Goal: Complete application form

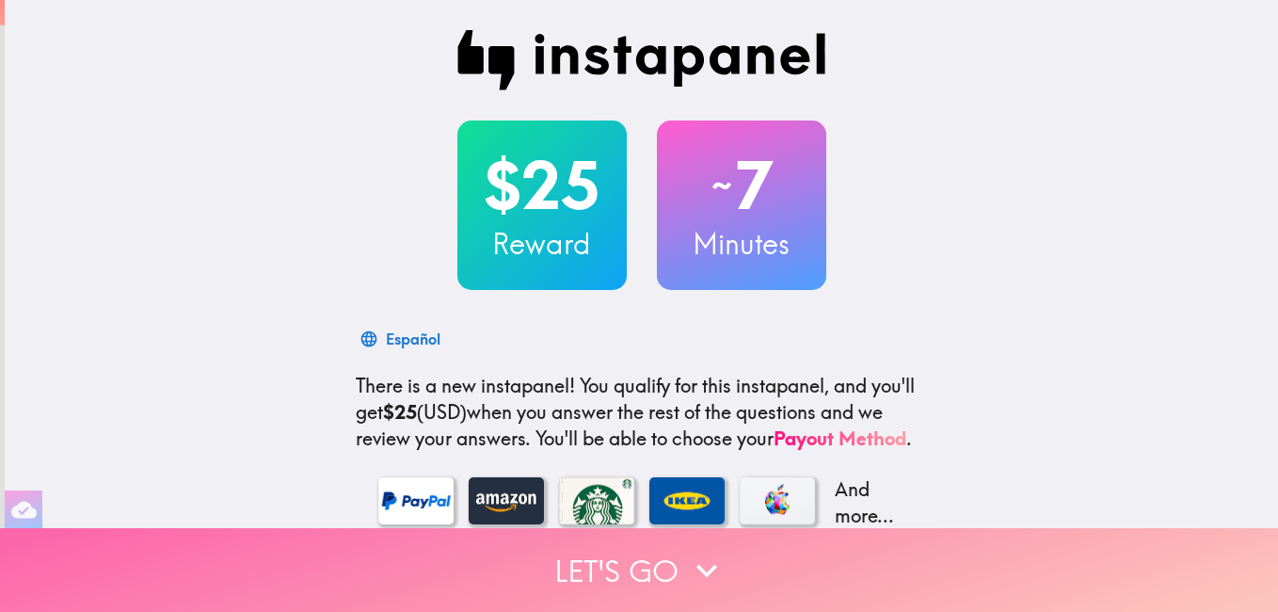
click at [633, 548] on button "Let's go" at bounding box center [639, 570] width 1278 height 84
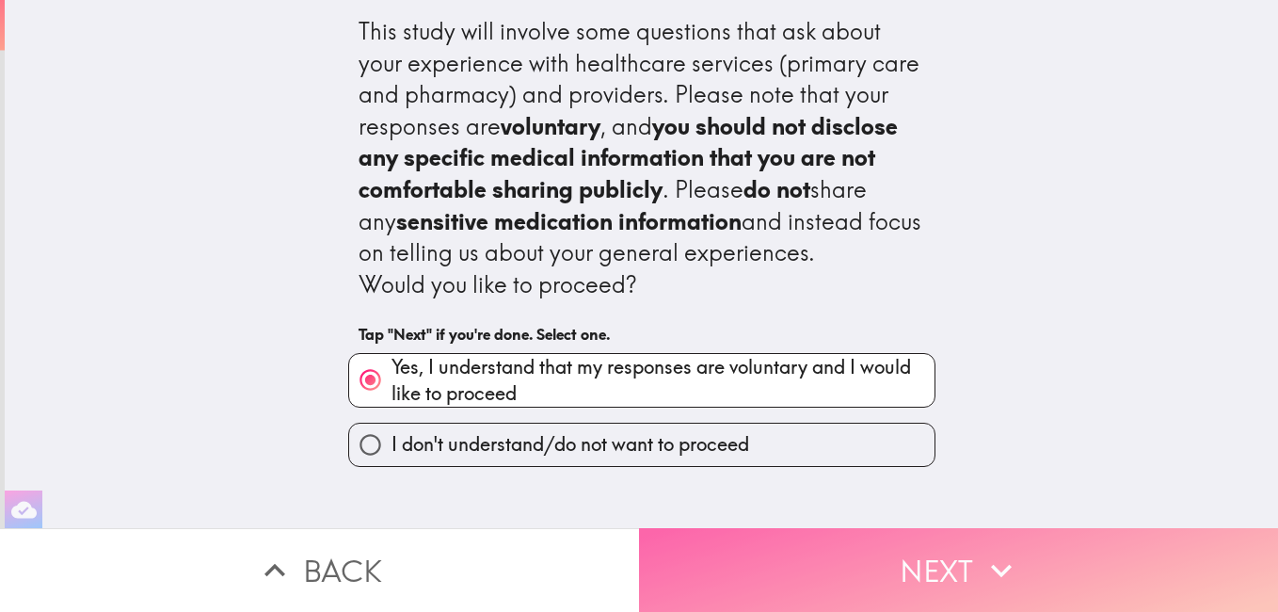
click at [780, 562] on button "Next" at bounding box center [958, 570] width 639 height 84
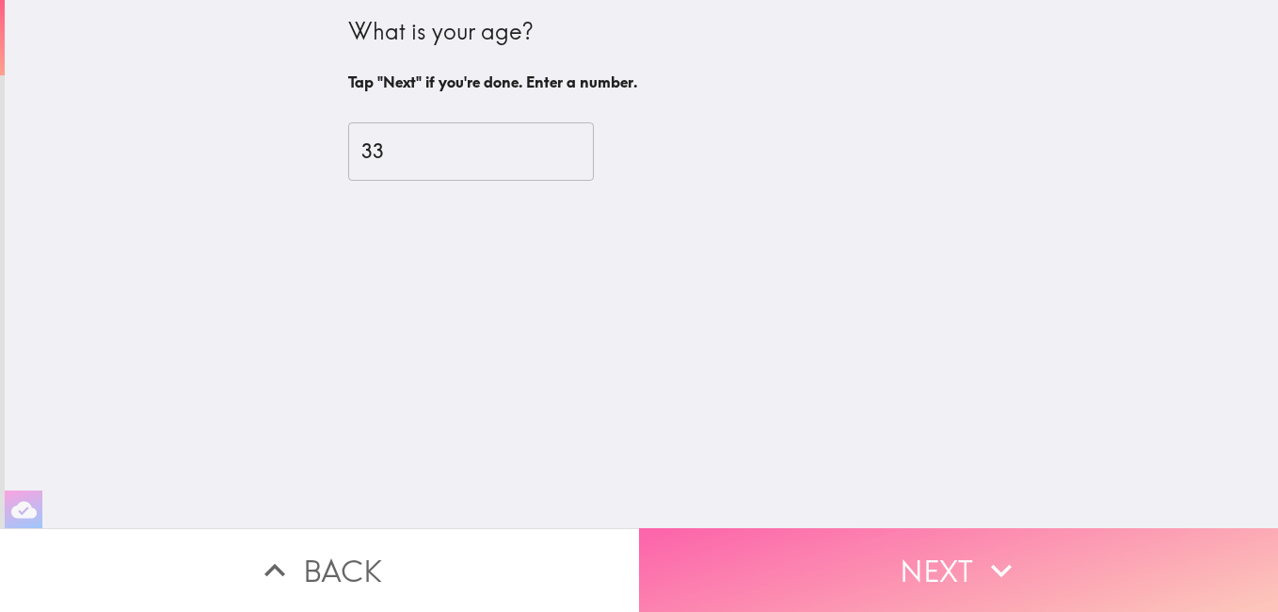
click at [771, 547] on button "Next" at bounding box center [958, 570] width 639 height 84
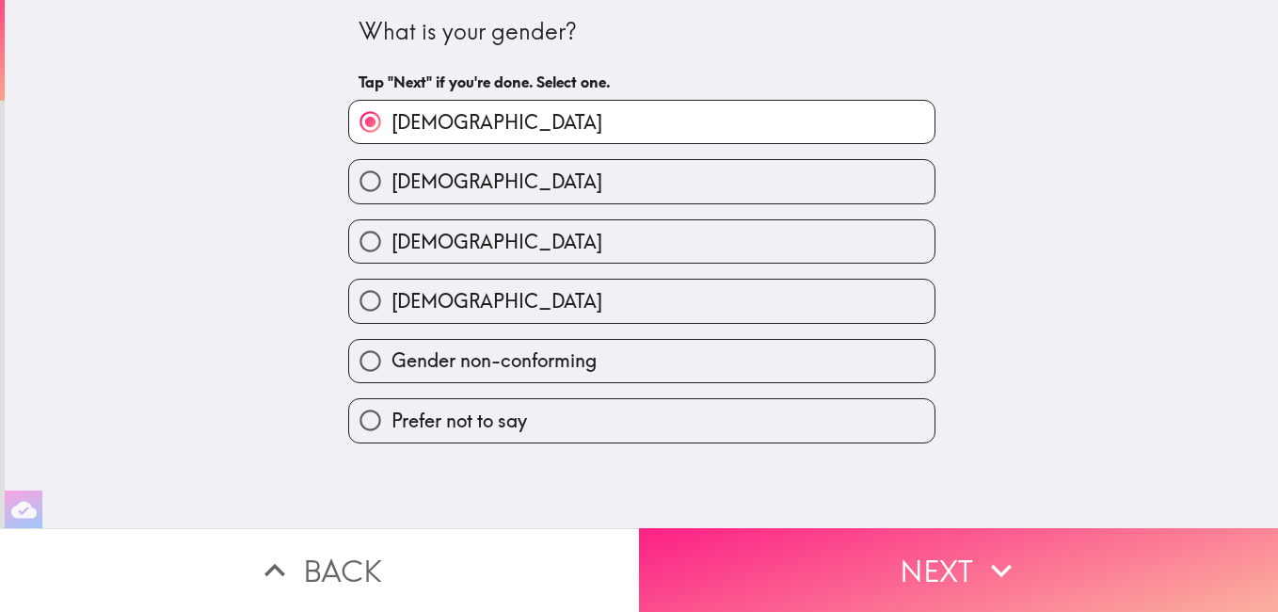
click at [771, 547] on button "Next" at bounding box center [958, 570] width 639 height 84
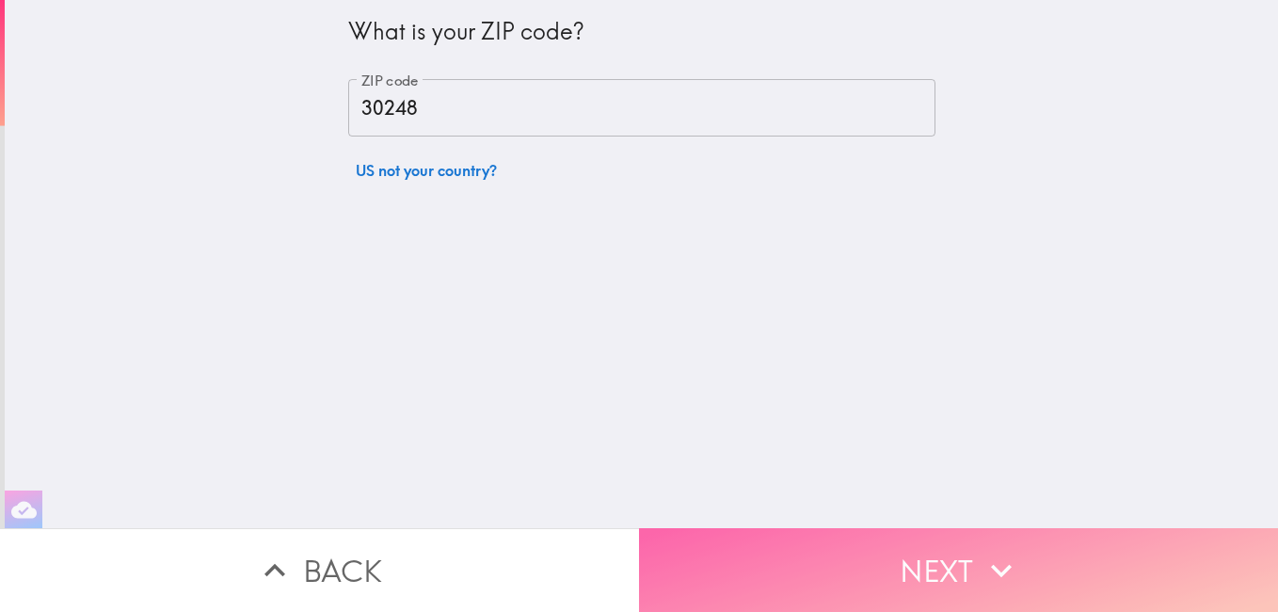
click at [771, 547] on button "Next" at bounding box center [958, 570] width 639 height 84
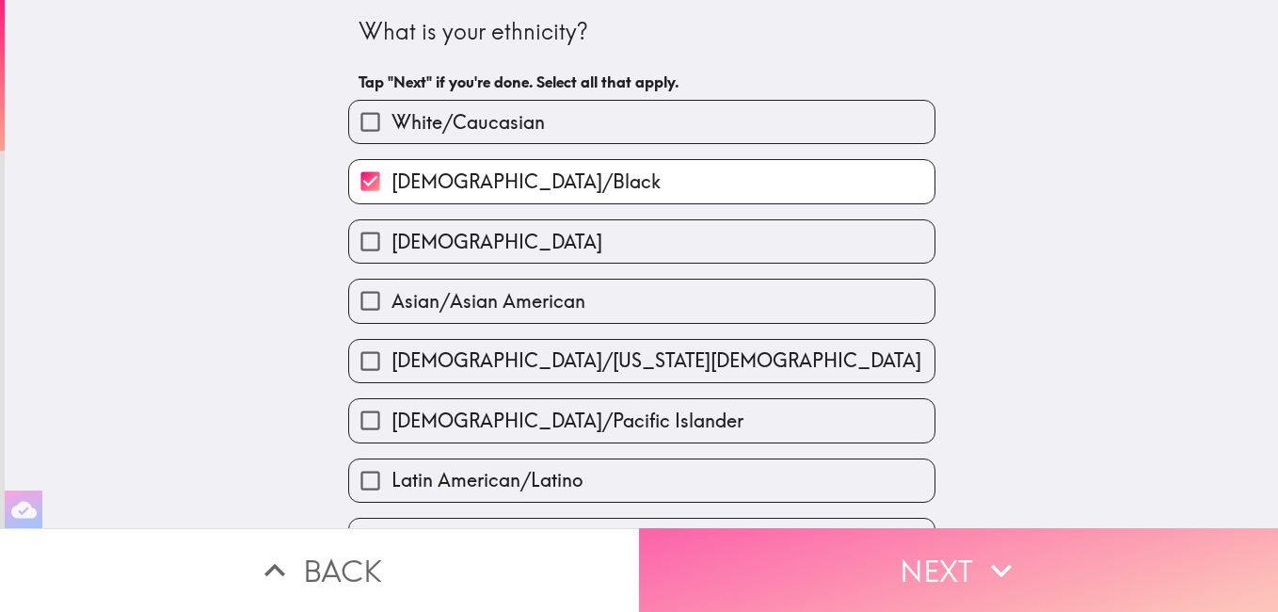
click at [771, 547] on button "Next" at bounding box center [958, 570] width 639 height 84
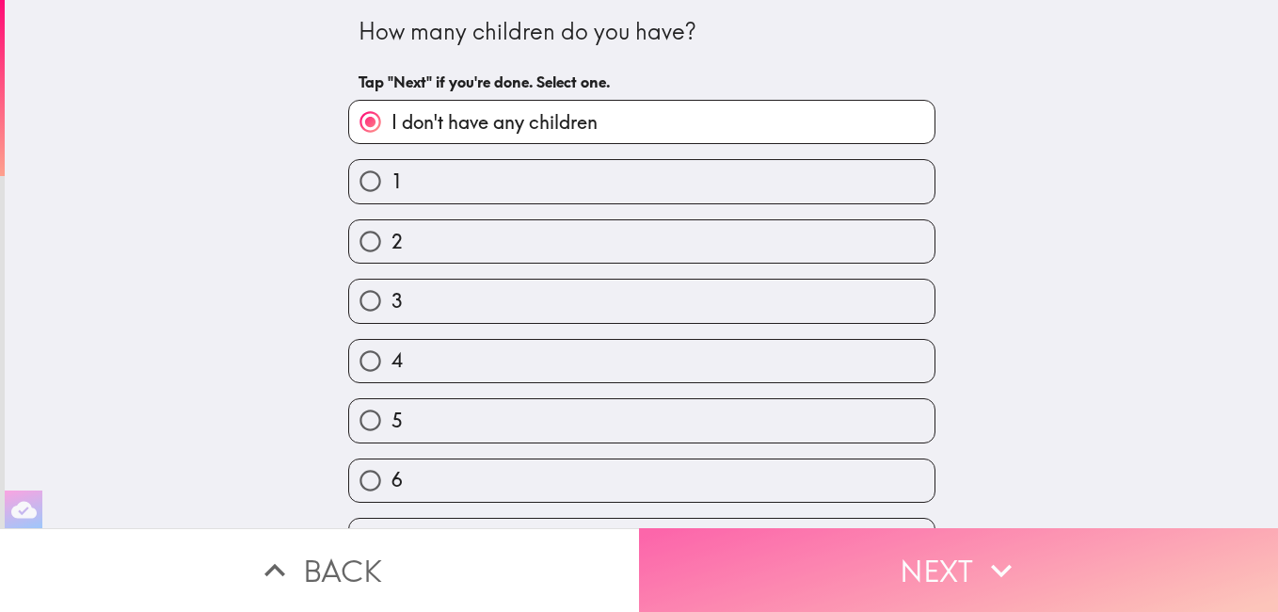
click at [771, 547] on button "Next" at bounding box center [958, 570] width 639 height 84
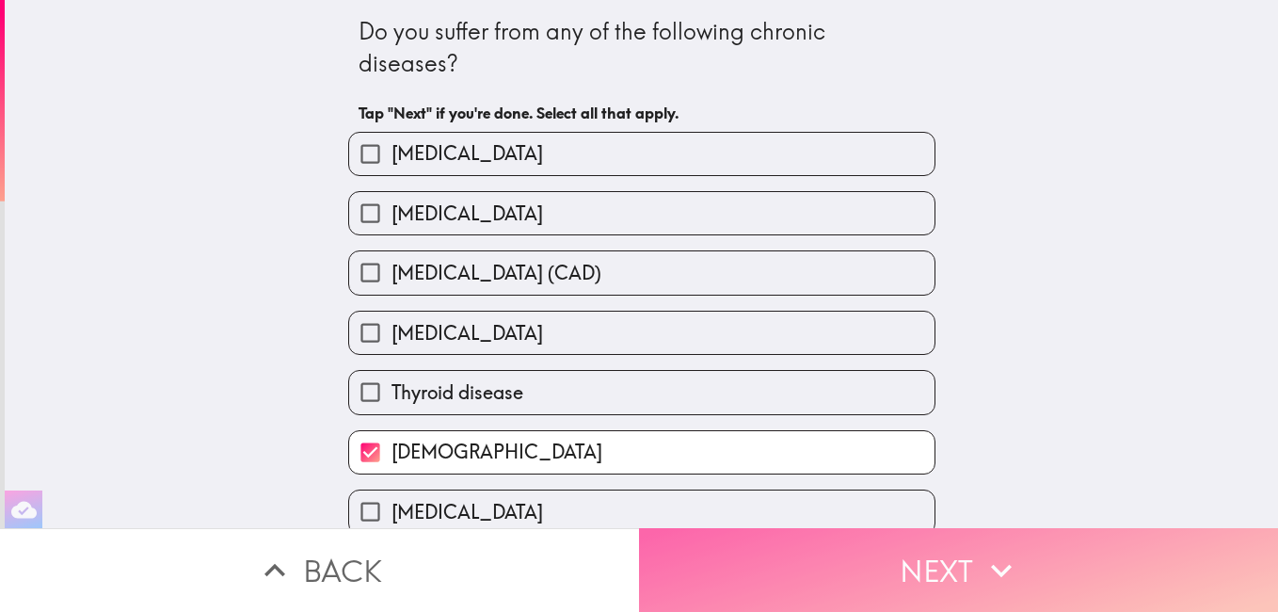
click at [771, 547] on button "Next" at bounding box center [958, 570] width 639 height 84
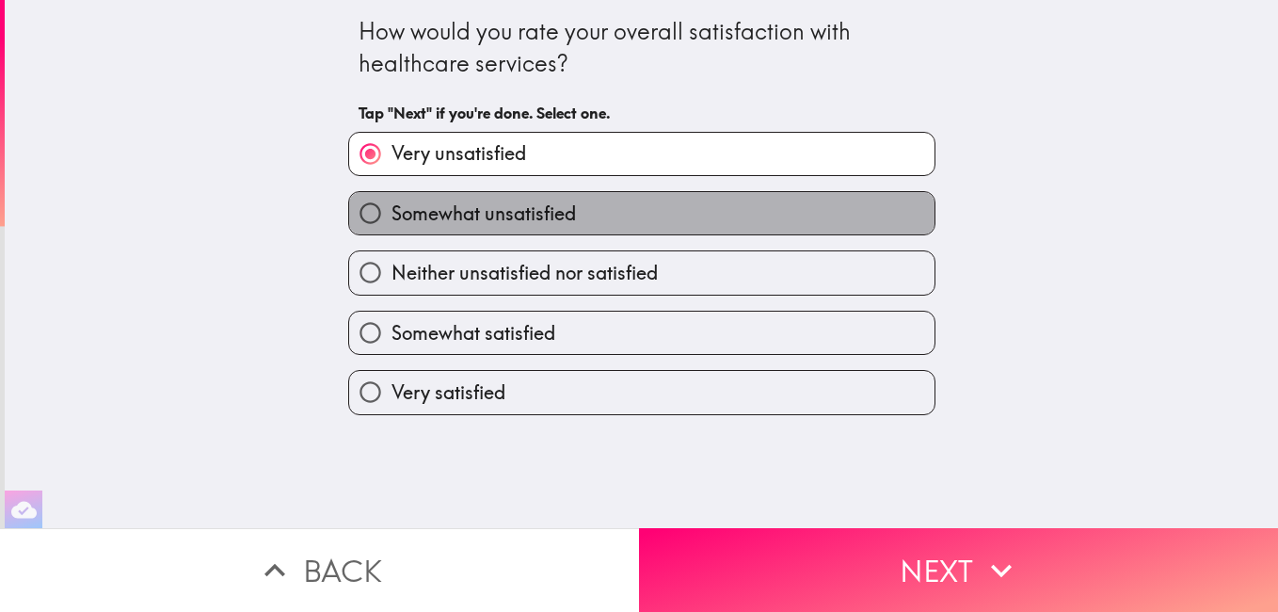
click at [489, 204] on span "Somewhat unsatisfied" at bounding box center [484, 213] width 184 height 26
click at [392, 204] on input "Somewhat unsatisfied" at bounding box center [370, 213] width 42 height 42
radio input "true"
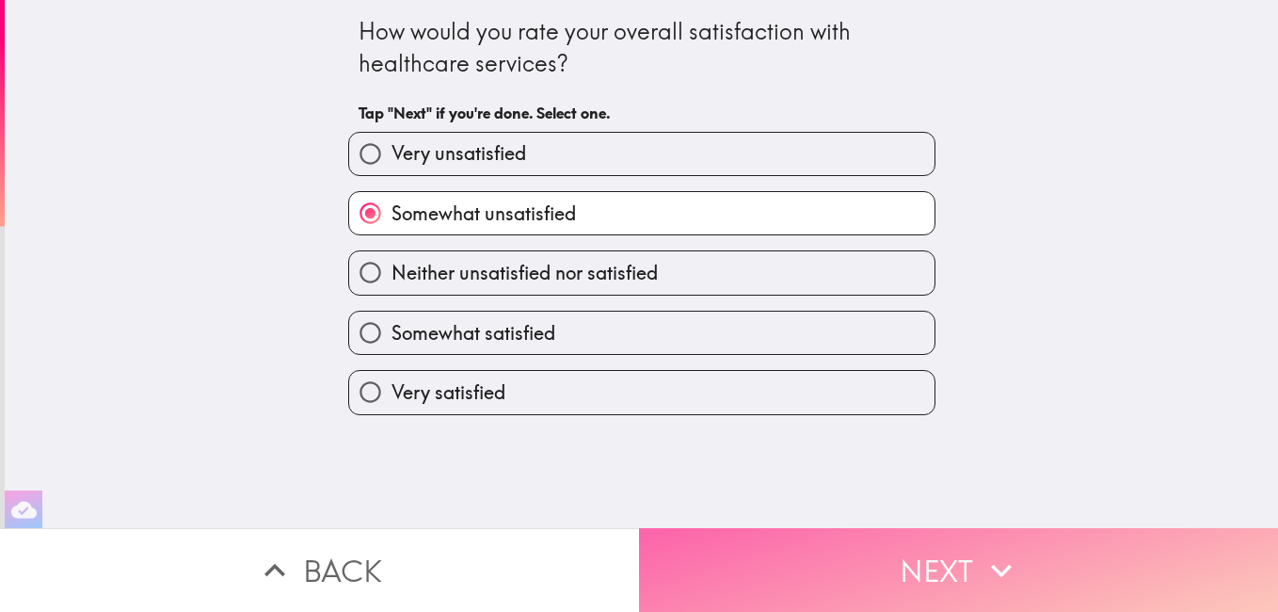
click at [790, 551] on button "Next" at bounding box center [958, 570] width 639 height 84
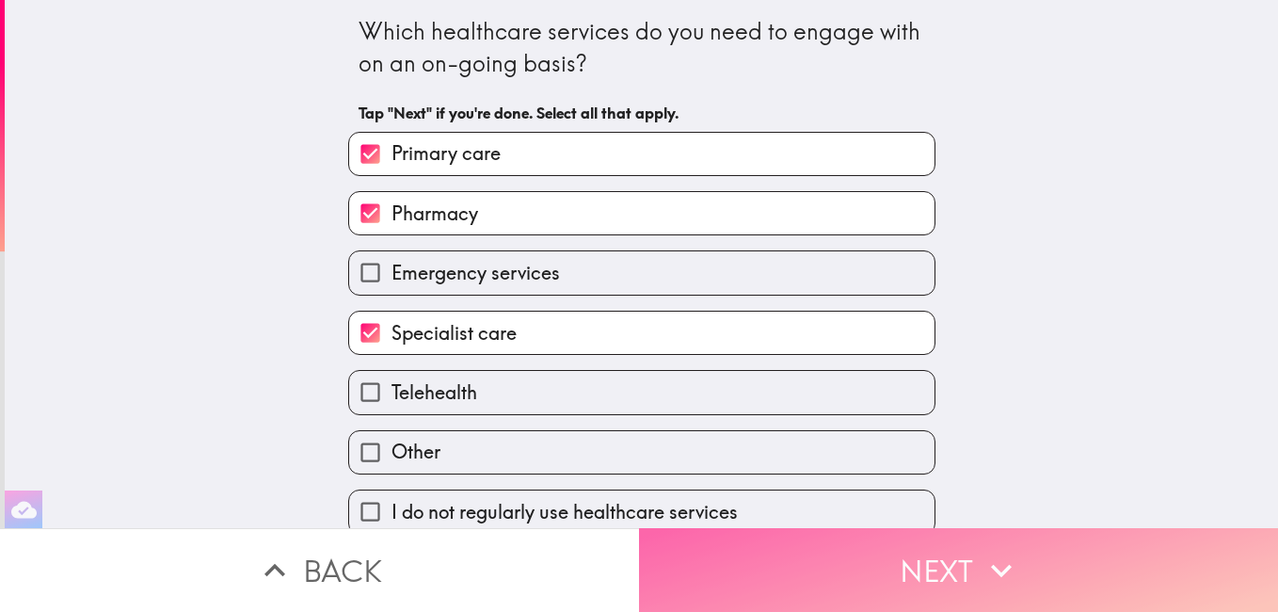
click at [931, 555] on button "Next" at bounding box center [958, 570] width 639 height 84
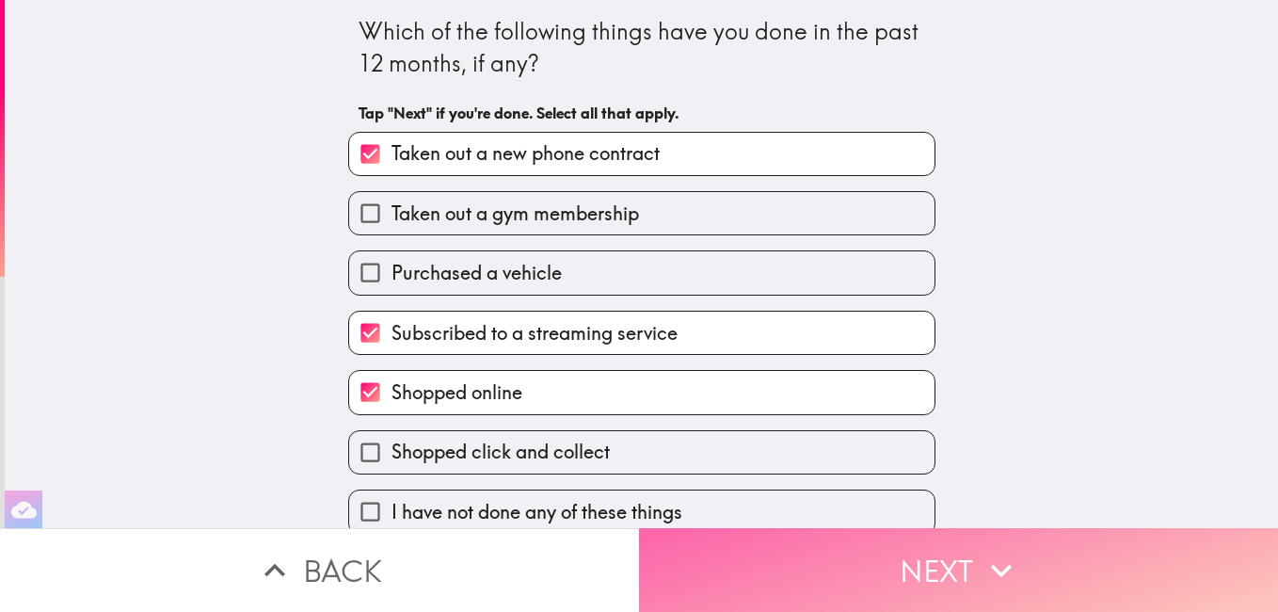
click at [931, 555] on button "Next" at bounding box center [958, 570] width 639 height 84
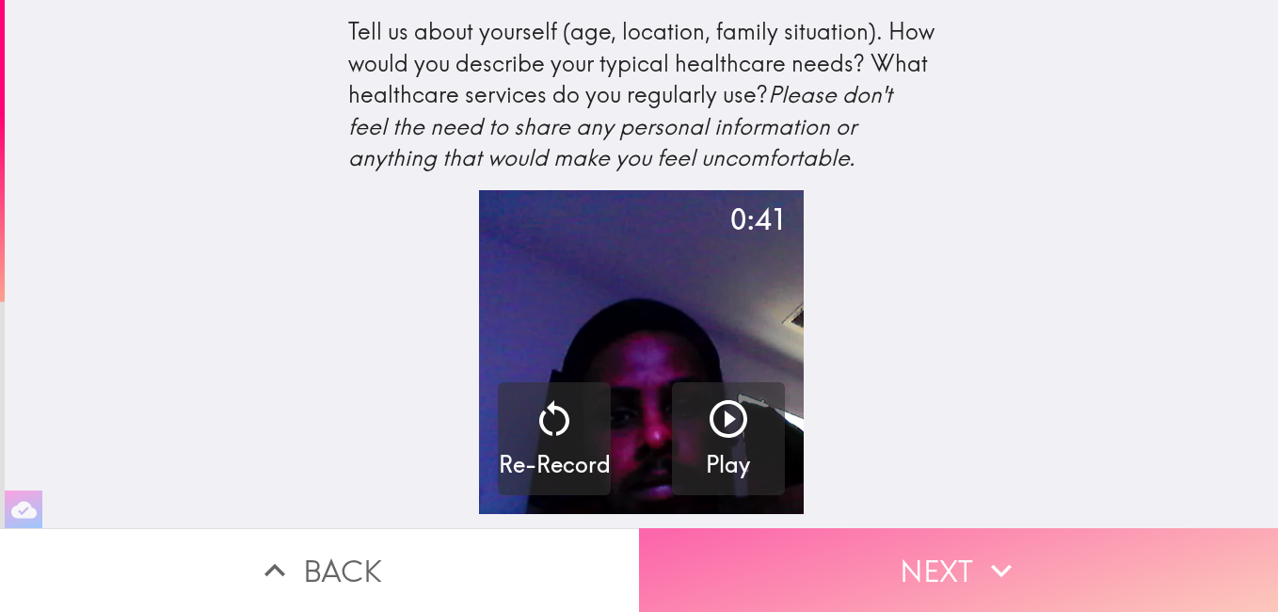
click at [931, 555] on button "Next" at bounding box center [958, 570] width 639 height 84
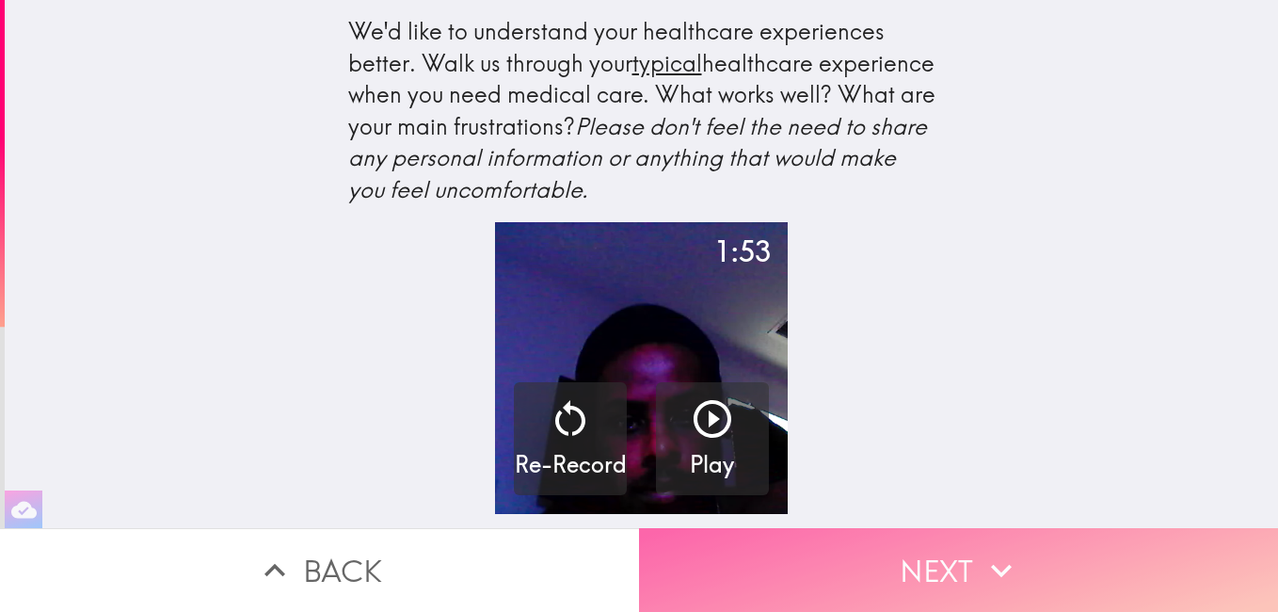
click at [931, 555] on button "Next" at bounding box center [958, 570] width 639 height 84
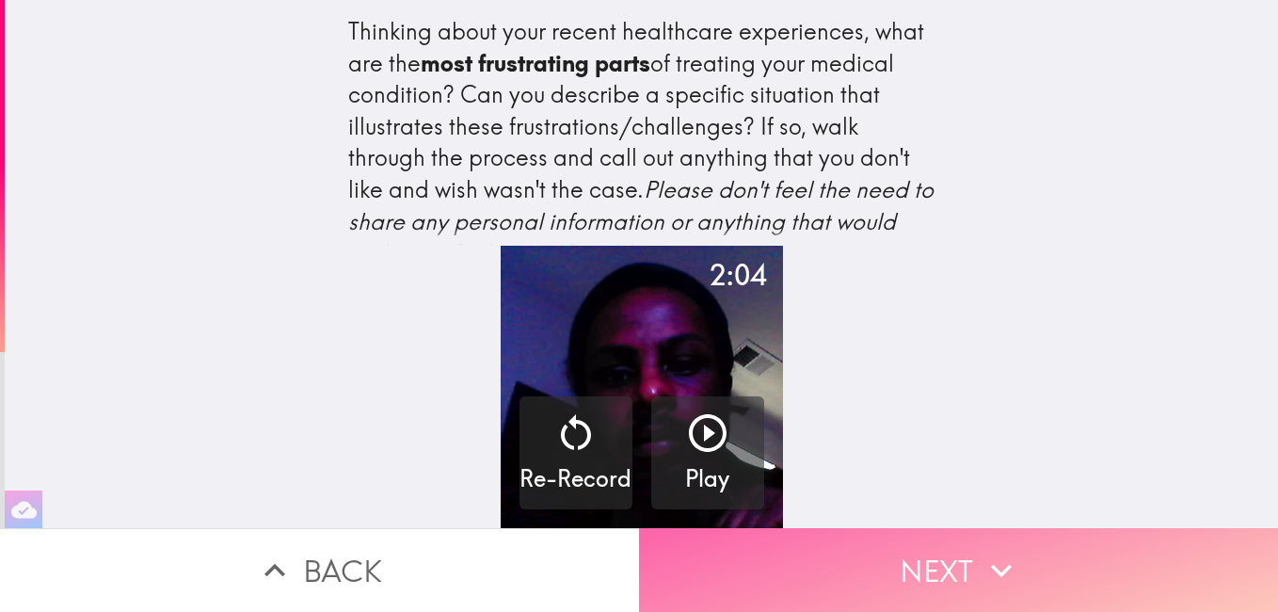
click at [931, 555] on button "Next" at bounding box center [958, 570] width 639 height 84
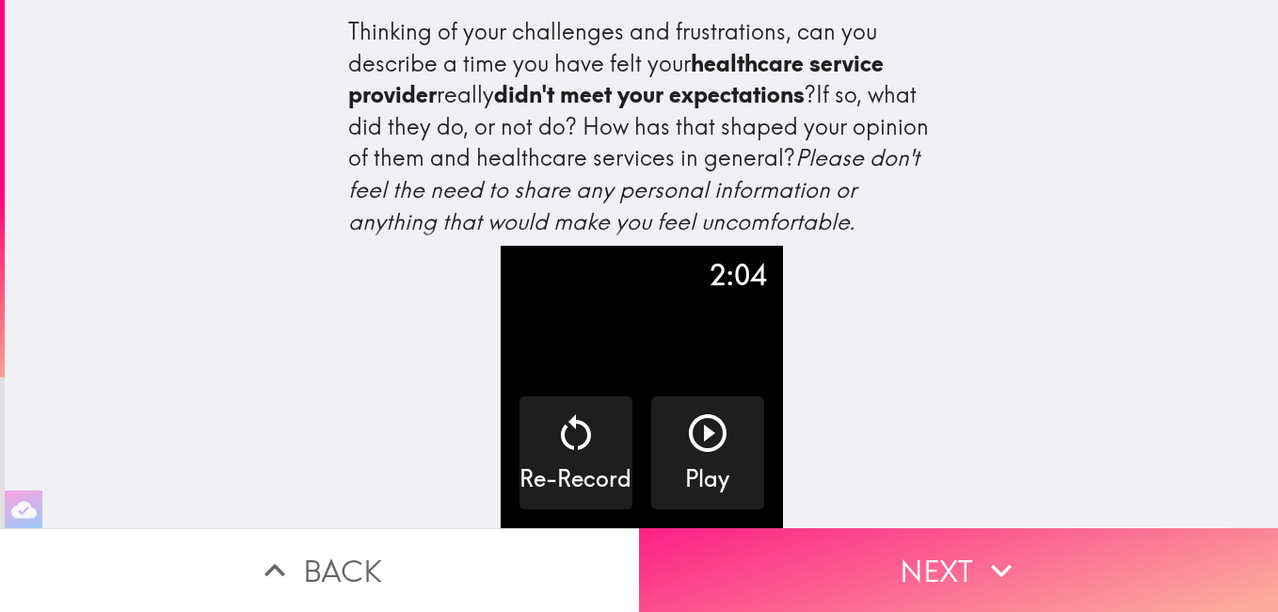
click at [923, 562] on button "Next" at bounding box center [958, 570] width 639 height 84
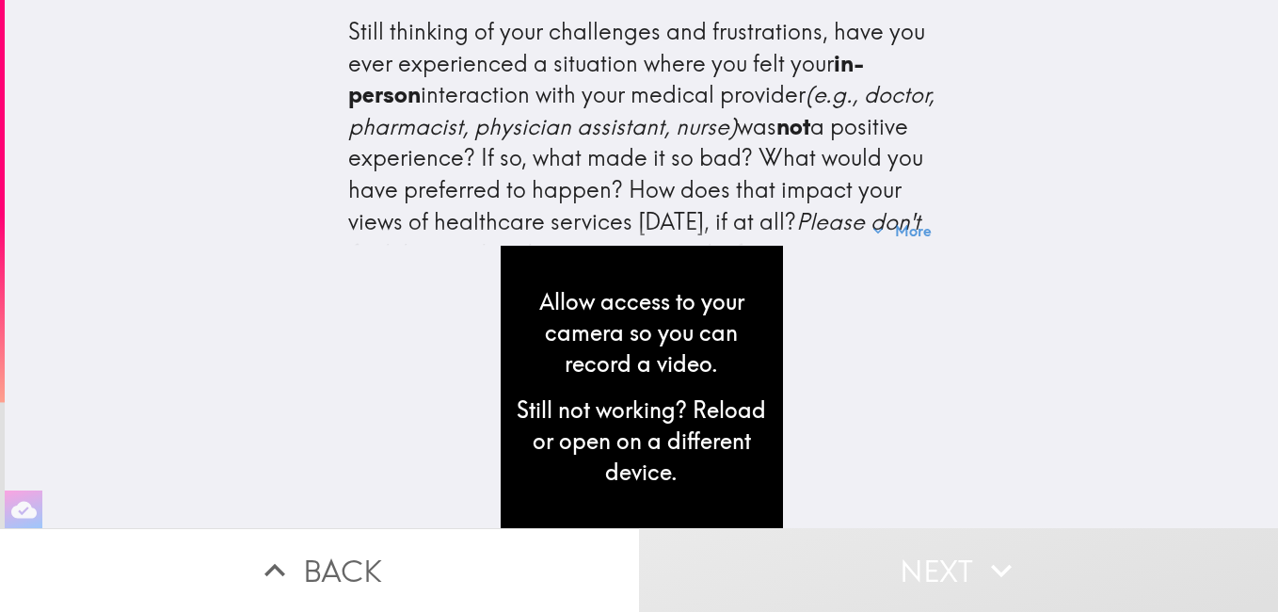
click at [639, 431] on div "Still not working? Reload or open on a different device." at bounding box center [642, 440] width 252 height 93
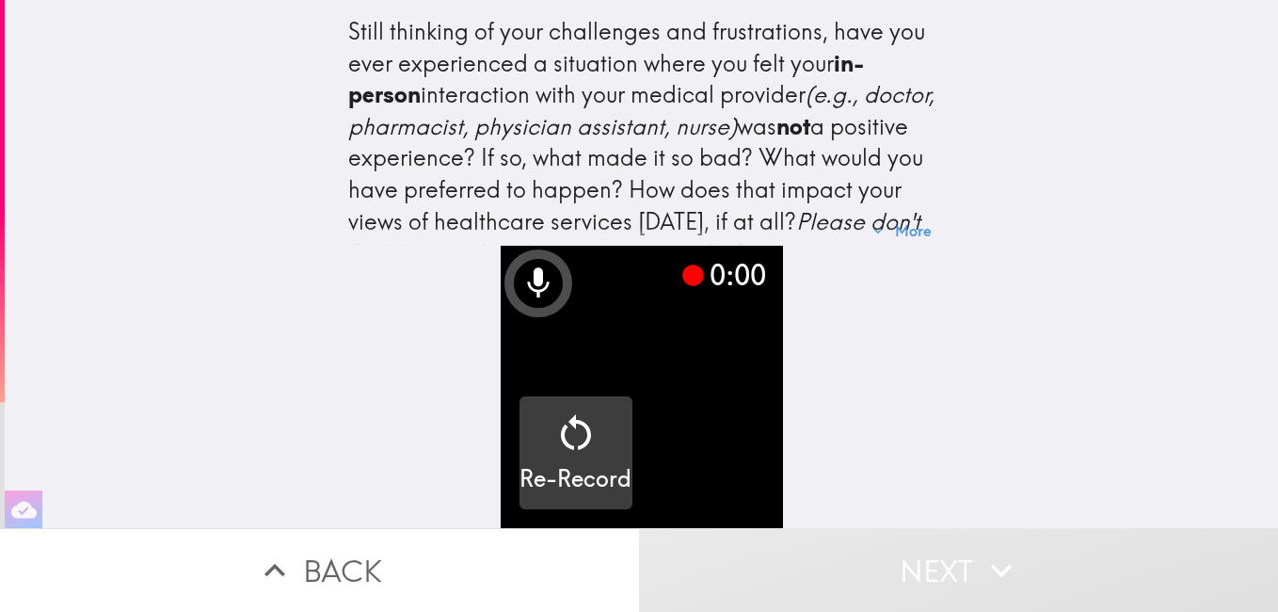
click at [557, 425] on icon "button" at bounding box center [575, 432] width 45 height 45
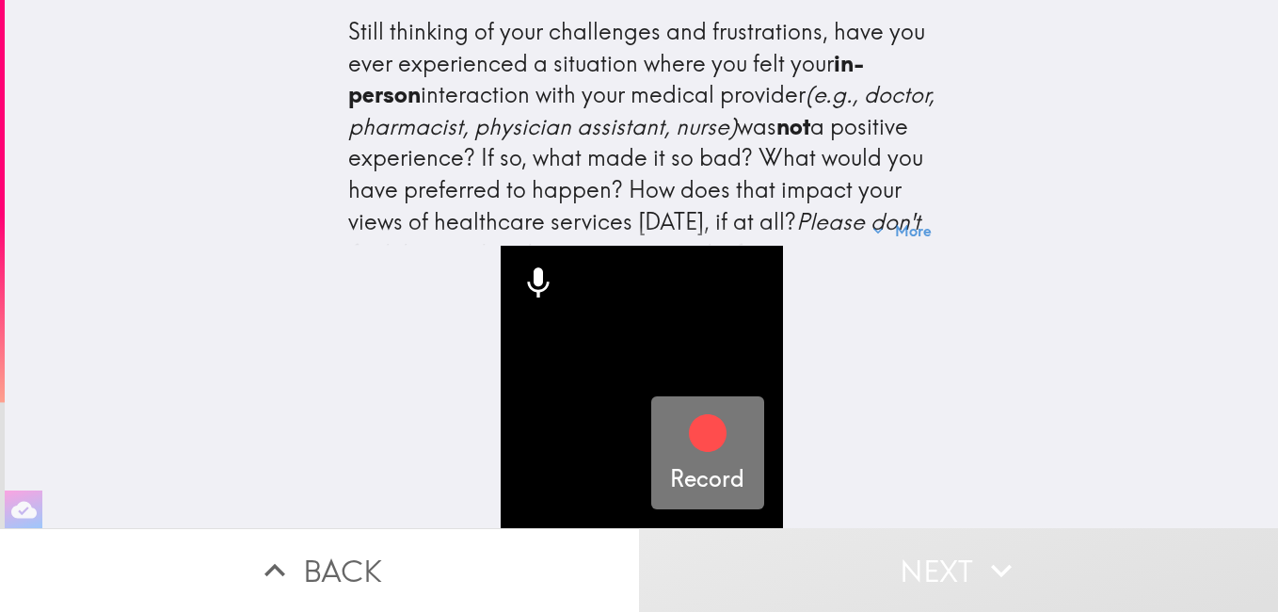
click at [702, 417] on icon "button" at bounding box center [708, 433] width 38 height 38
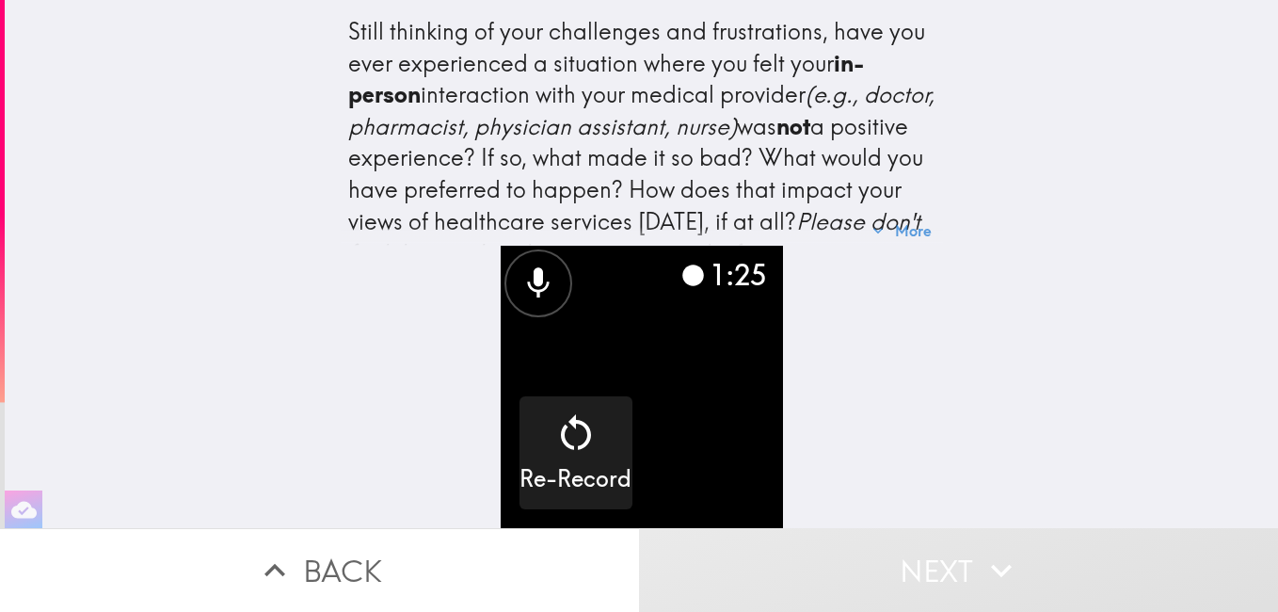
scroll to position [83, 0]
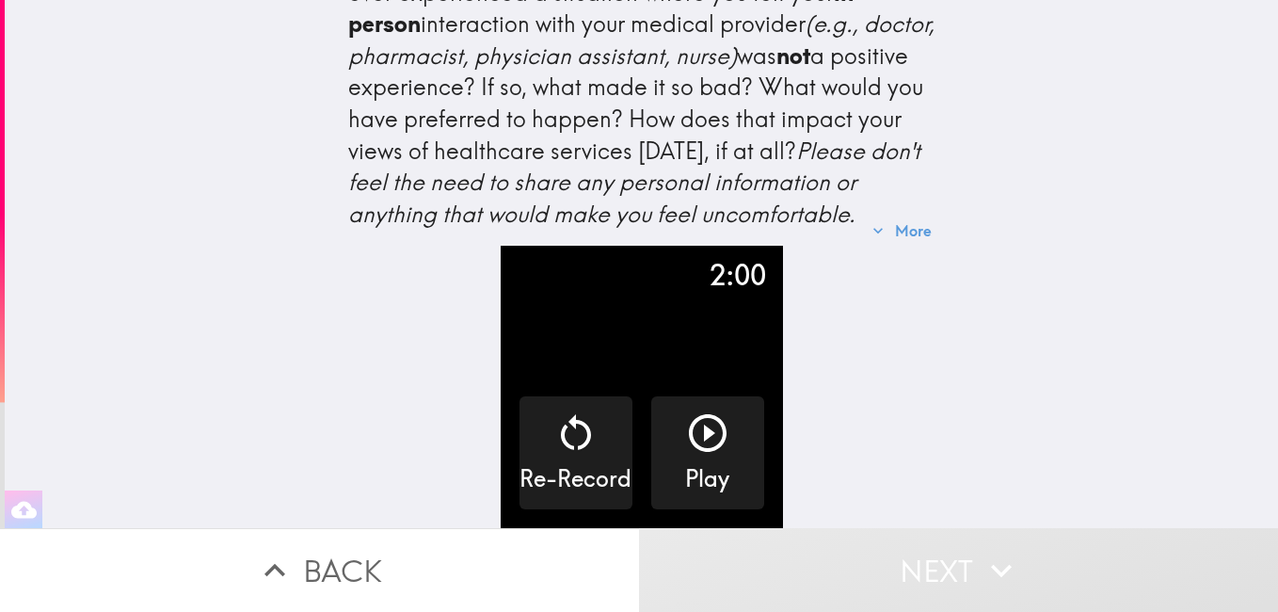
click at [999, 284] on div "Still thinking of your challenges and frustrations, have you ever experienced a…" at bounding box center [642, 264] width 1274 height 528
click at [347, 550] on button "Back" at bounding box center [319, 570] width 639 height 84
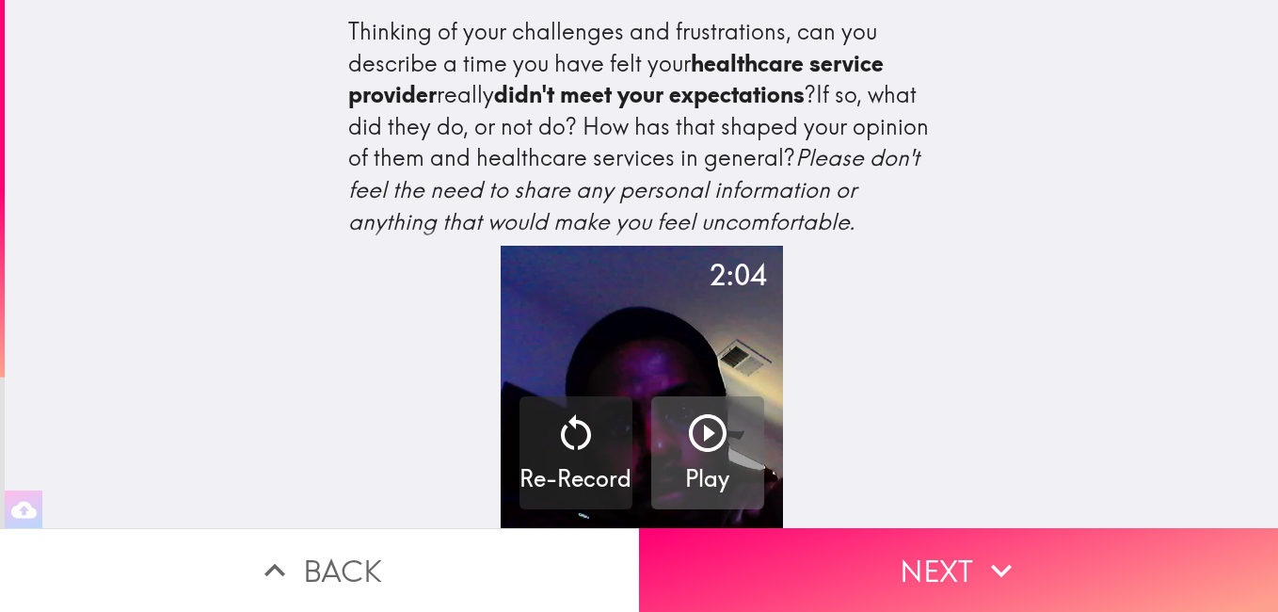
click at [687, 410] on icon "button" at bounding box center [707, 432] width 45 height 45
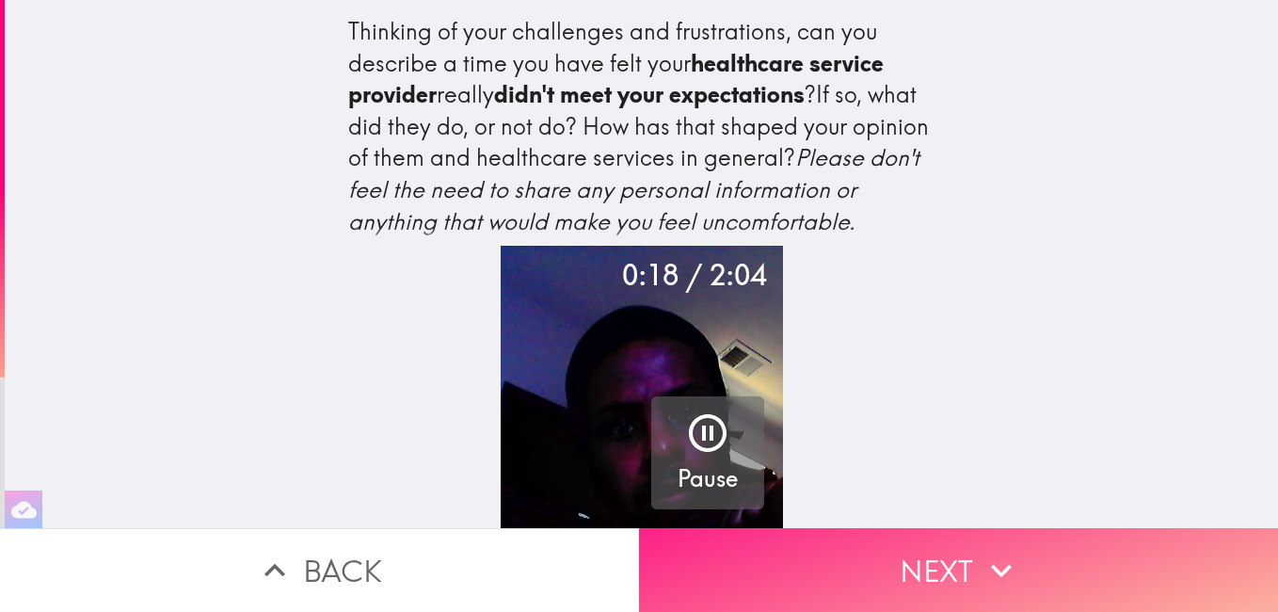
drag, startPoint x: 849, startPoint y: 404, endPoint x: 933, endPoint y: 524, distance: 146.7
click at [933, 524] on div "Thinking of your challenges and frustrations, can you describe a time you have …" at bounding box center [639, 306] width 1278 height 612
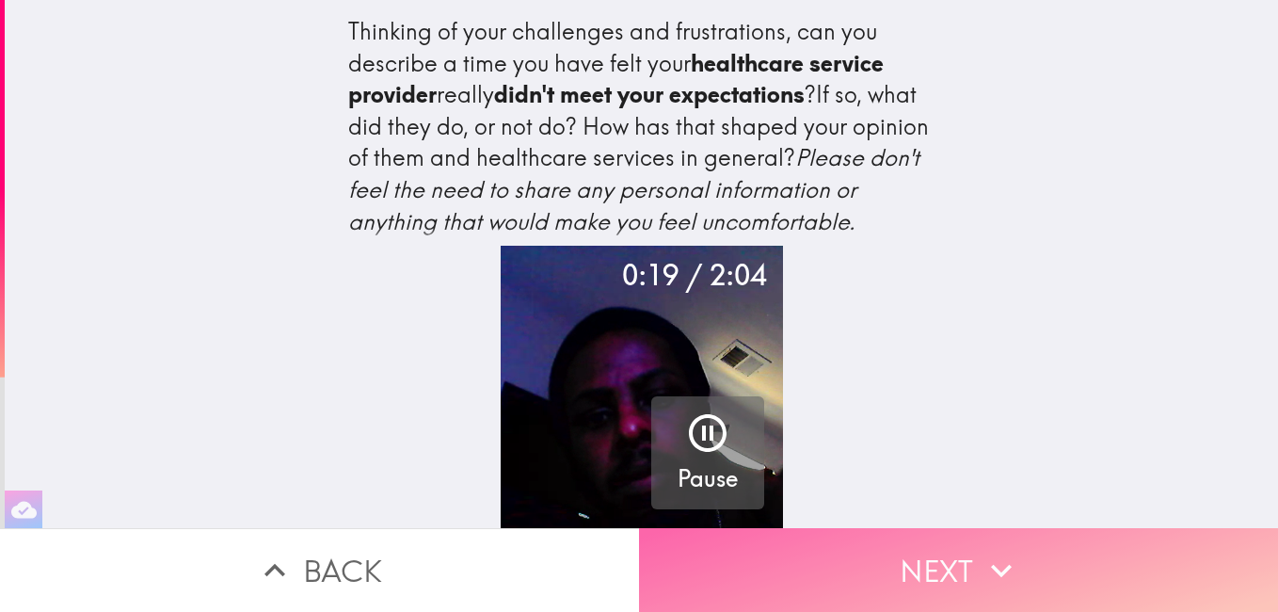
click at [933, 528] on button "Next" at bounding box center [958, 570] width 639 height 84
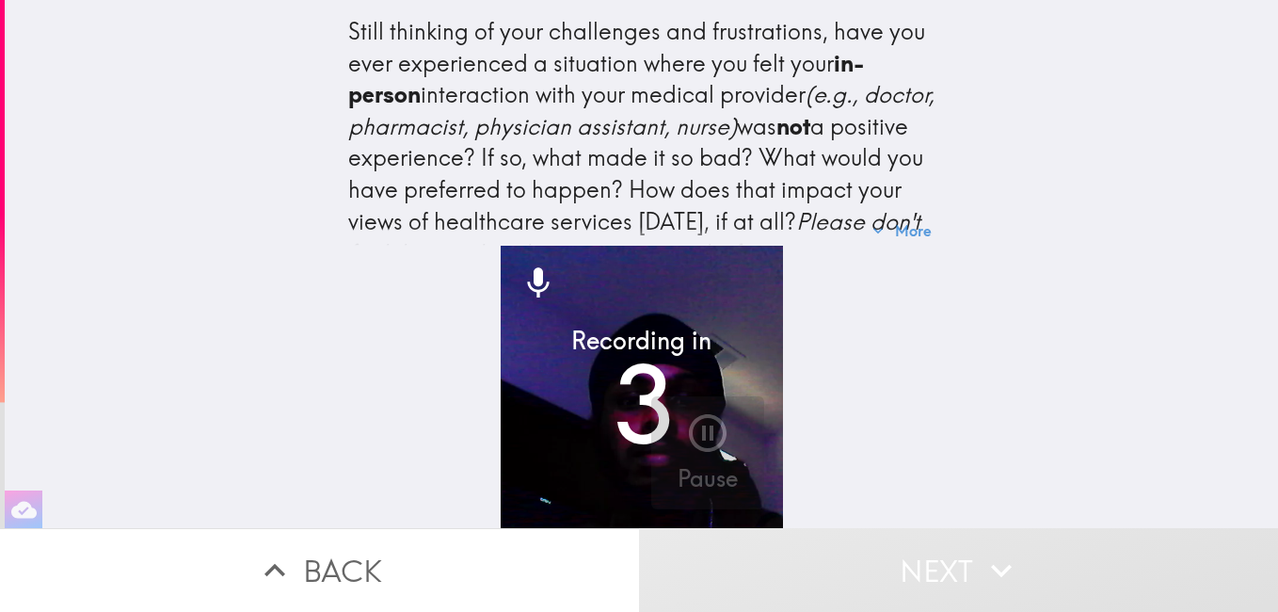
click at [308, 554] on button "Back" at bounding box center [319, 570] width 639 height 84
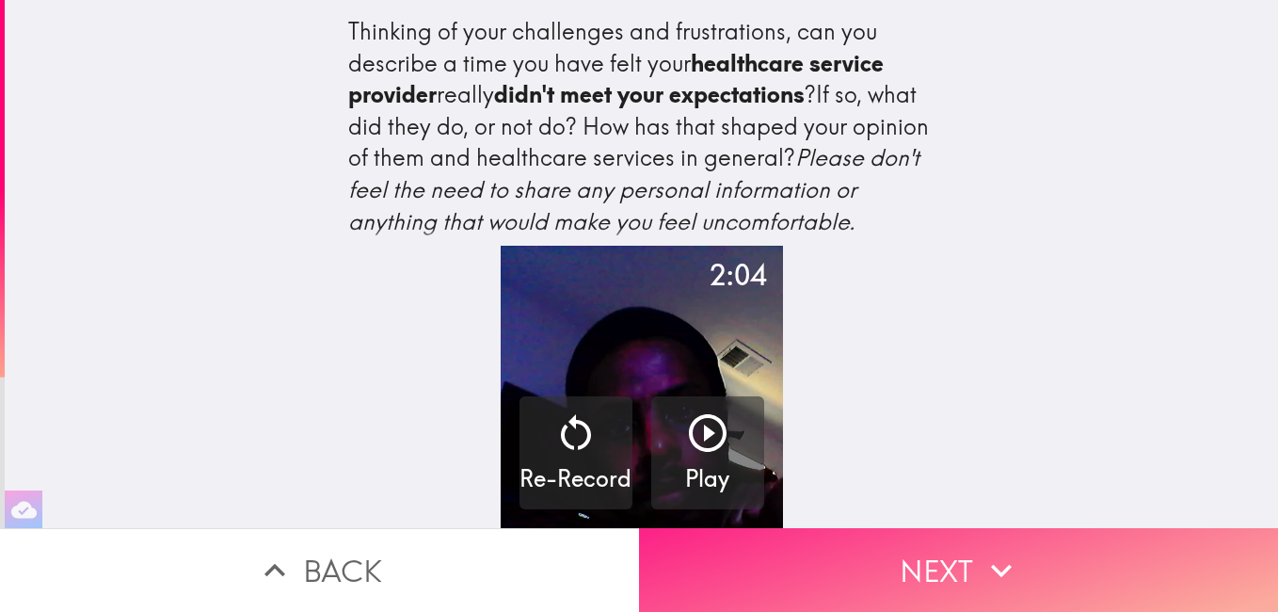
click at [803, 534] on button "Next" at bounding box center [958, 570] width 639 height 84
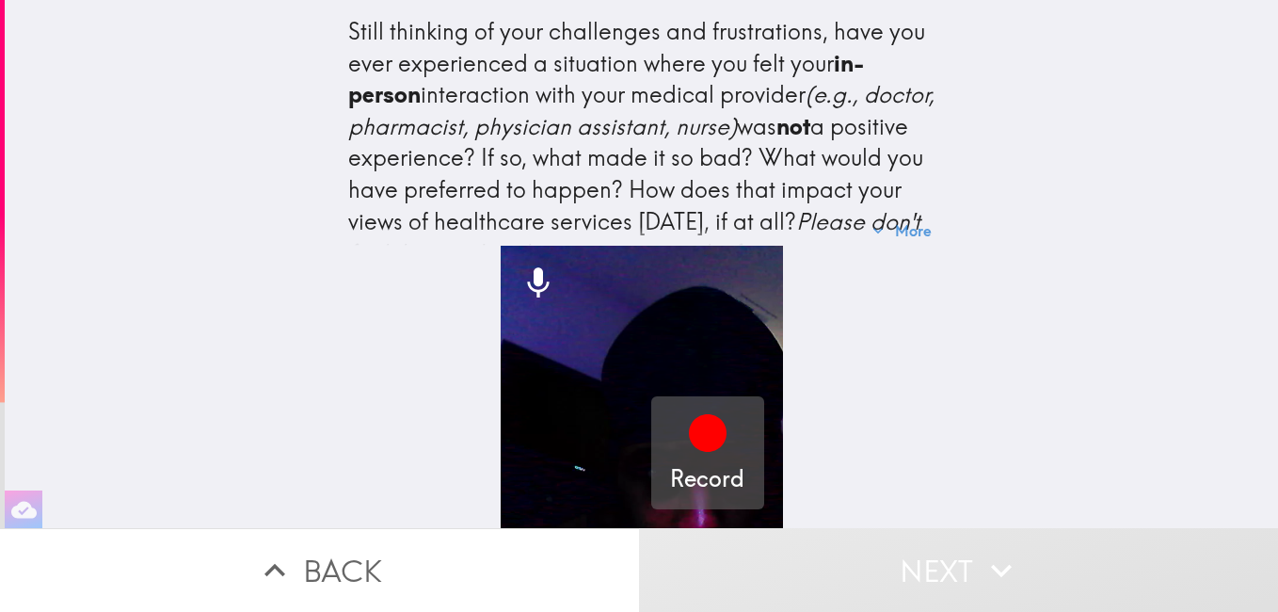
click at [689, 414] on icon "button" at bounding box center [708, 433] width 38 height 38
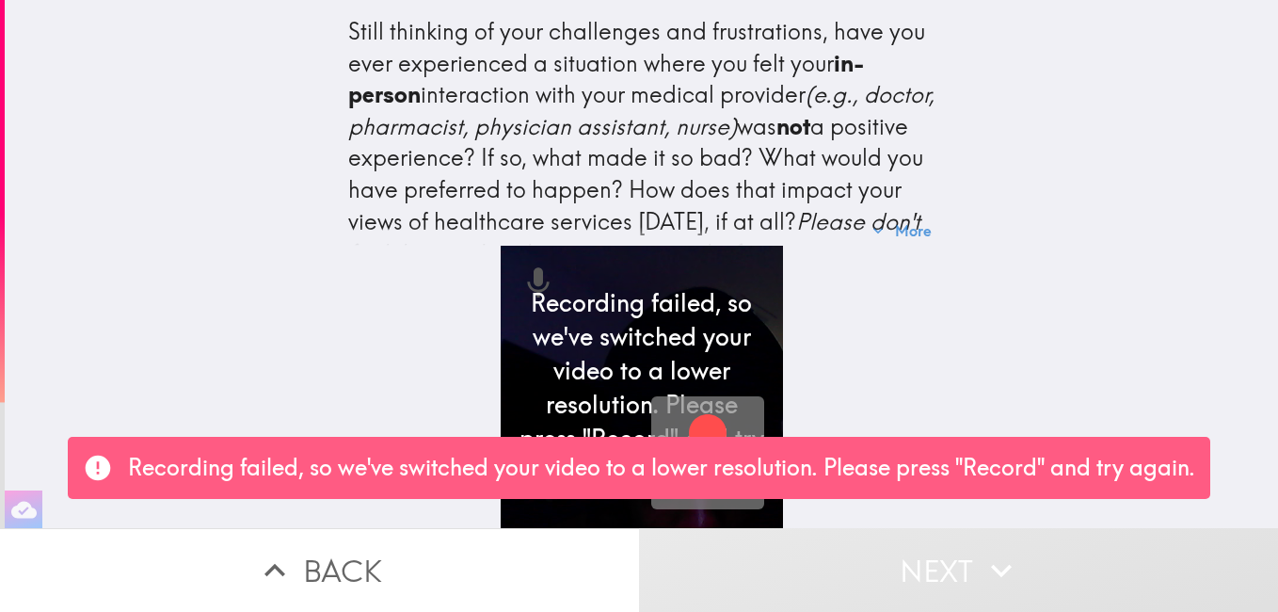
click at [689, 414] on icon "button" at bounding box center [708, 433] width 38 height 38
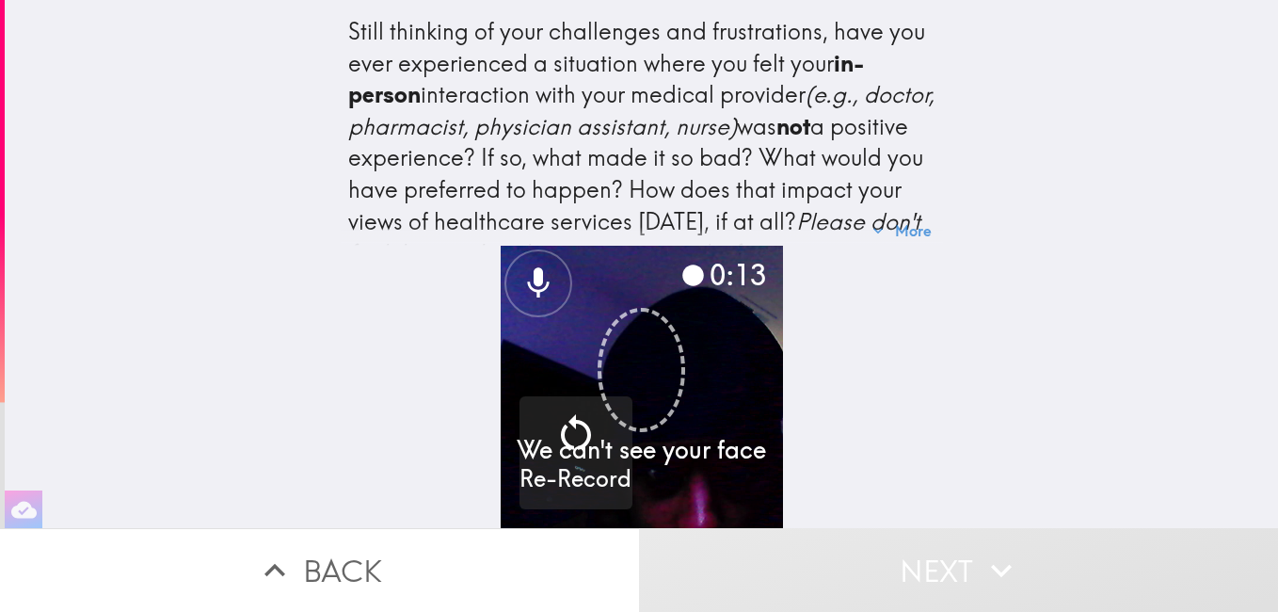
click at [682, 264] on icon at bounding box center [693, 275] width 22 height 22
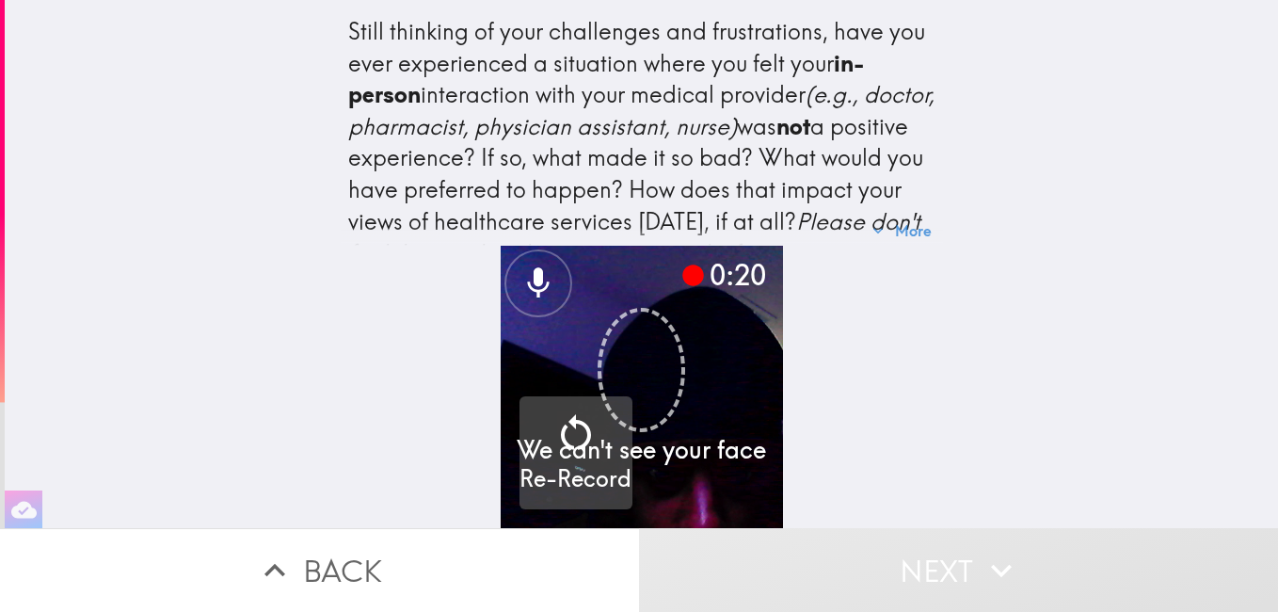
click at [561, 422] on icon "button" at bounding box center [576, 432] width 30 height 36
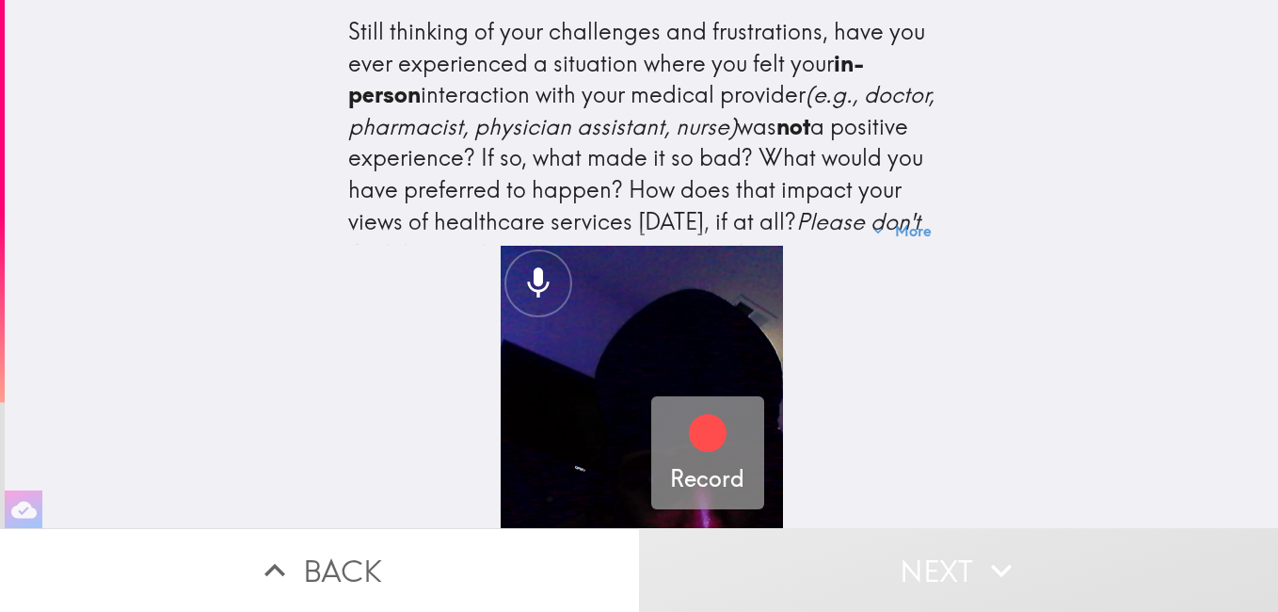
click at [699, 427] on icon "button" at bounding box center [708, 433] width 38 height 38
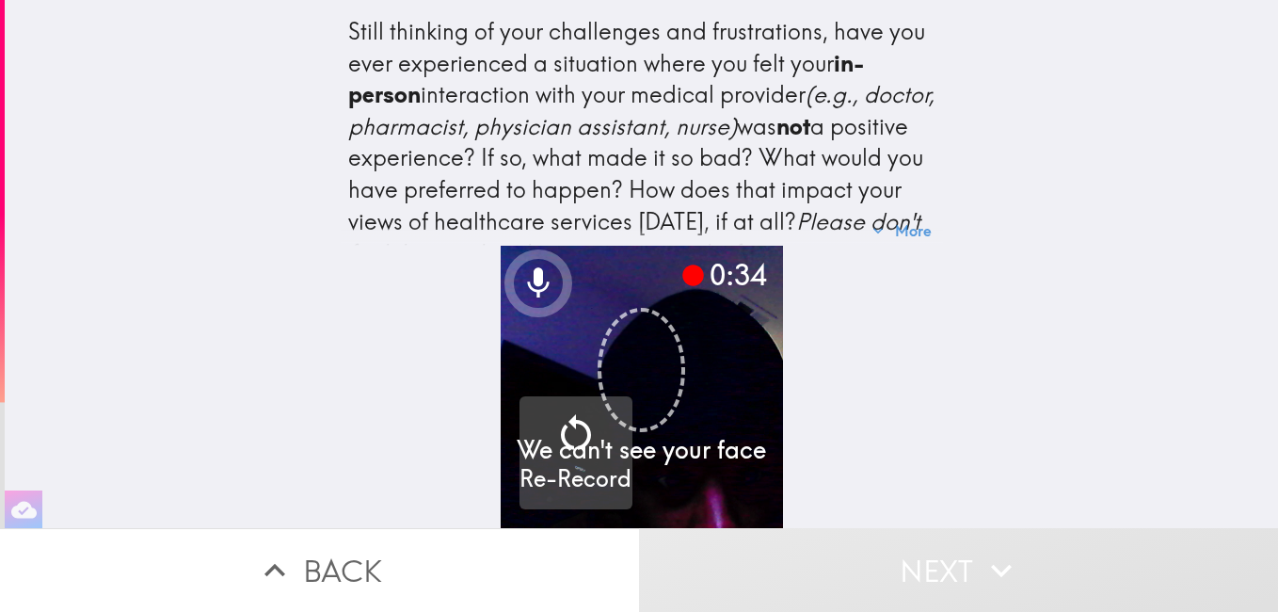
click at [553, 418] on icon "button" at bounding box center [575, 432] width 45 height 45
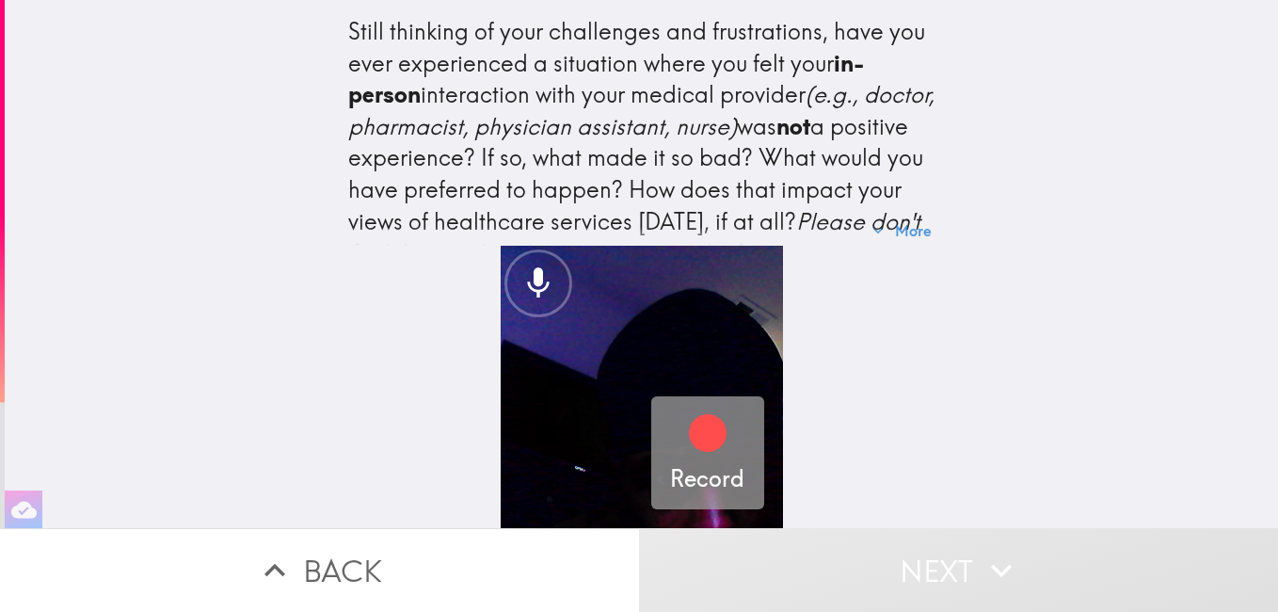
click at [689, 414] on icon "button" at bounding box center [708, 433] width 38 height 38
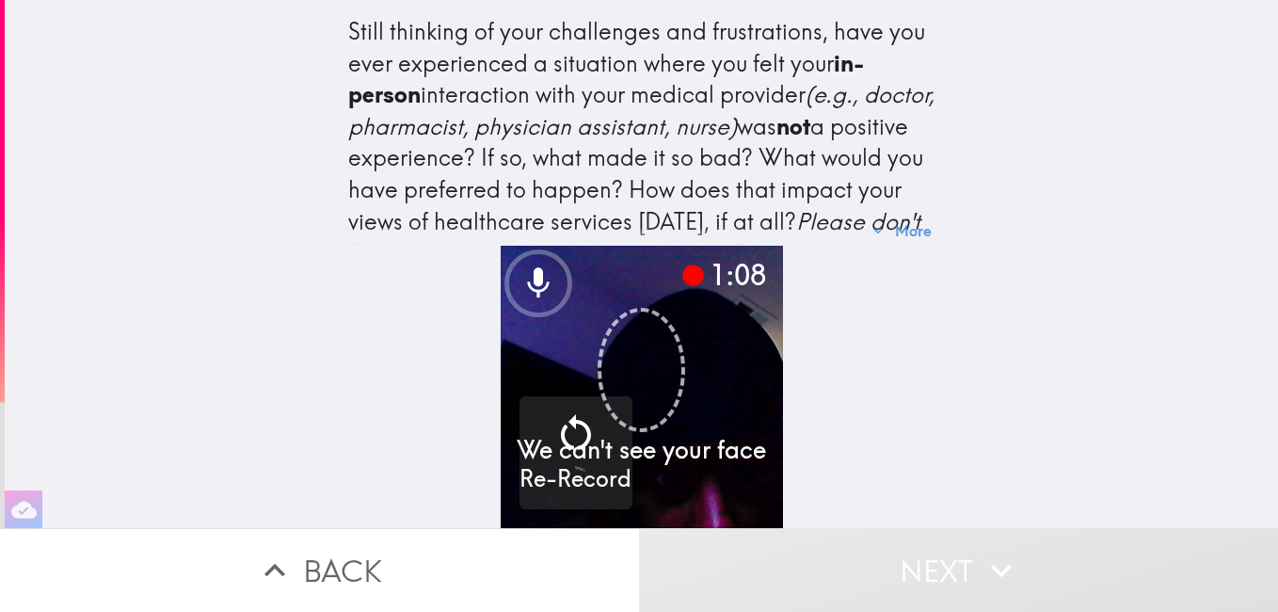
scroll to position [116, 0]
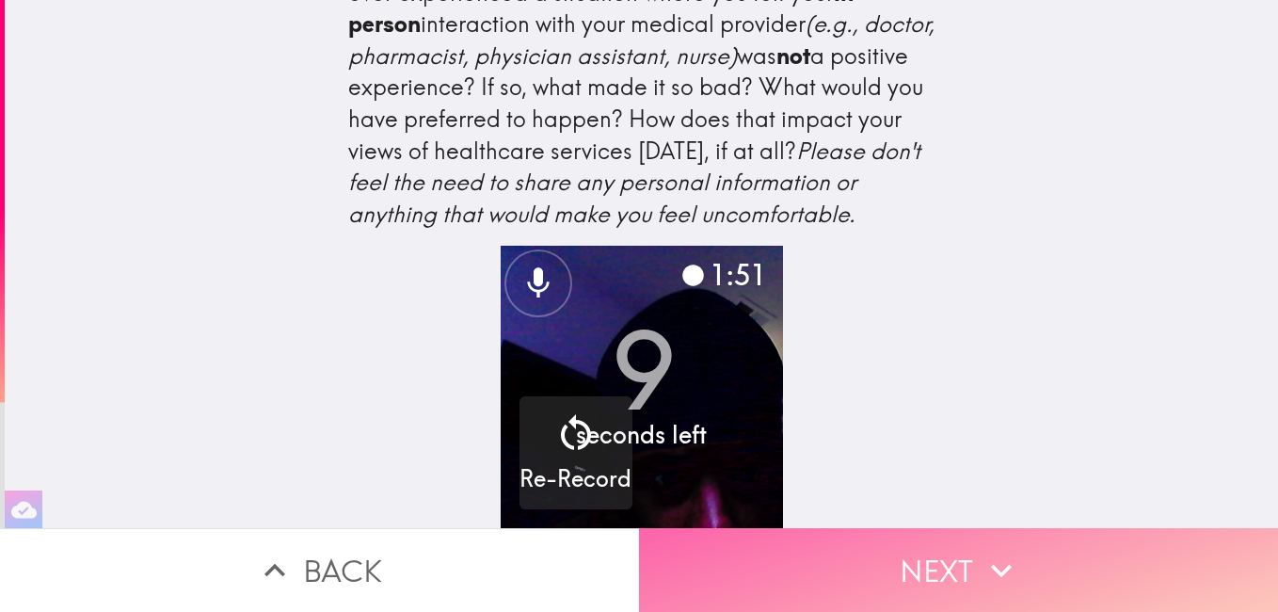
click at [879, 549] on button "Next" at bounding box center [958, 570] width 639 height 84
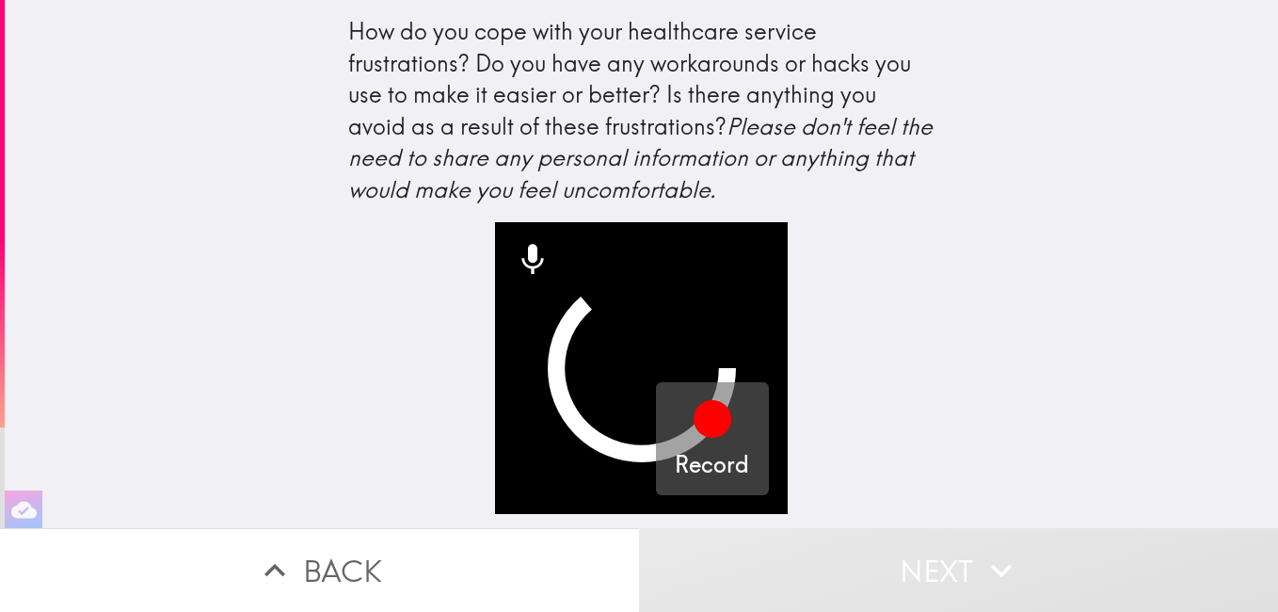
click at [698, 420] on icon "button" at bounding box center [713, 419] width 38 height 38
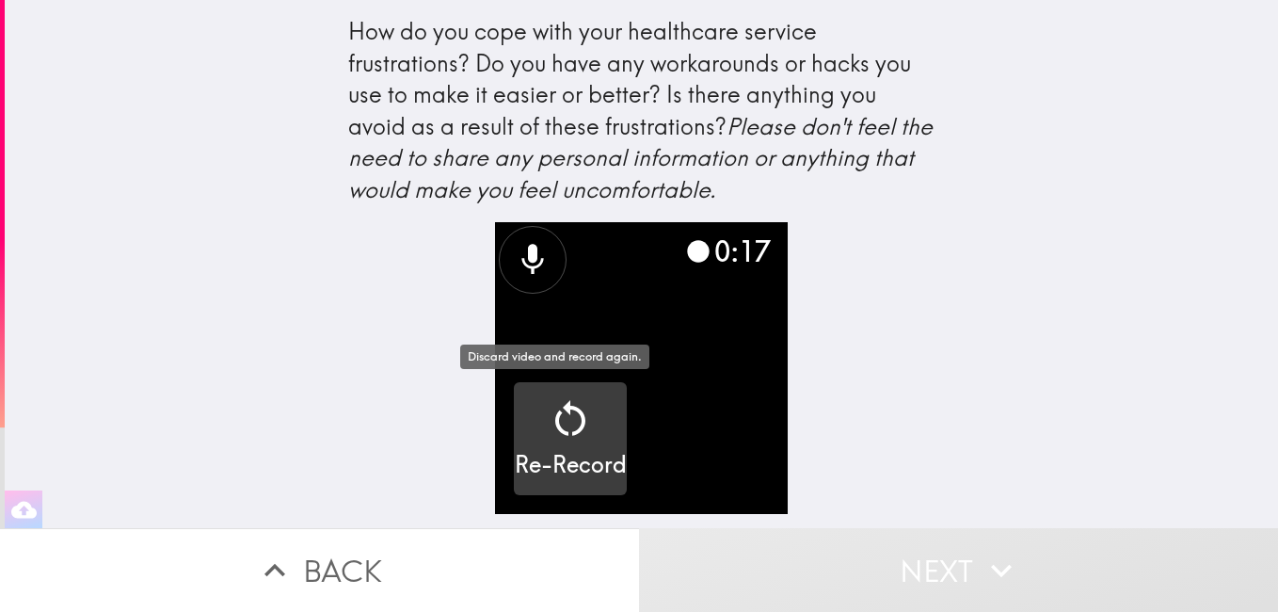
click at [565, 410] on video "button" at bounding box center [641, 368] width 292 height 292
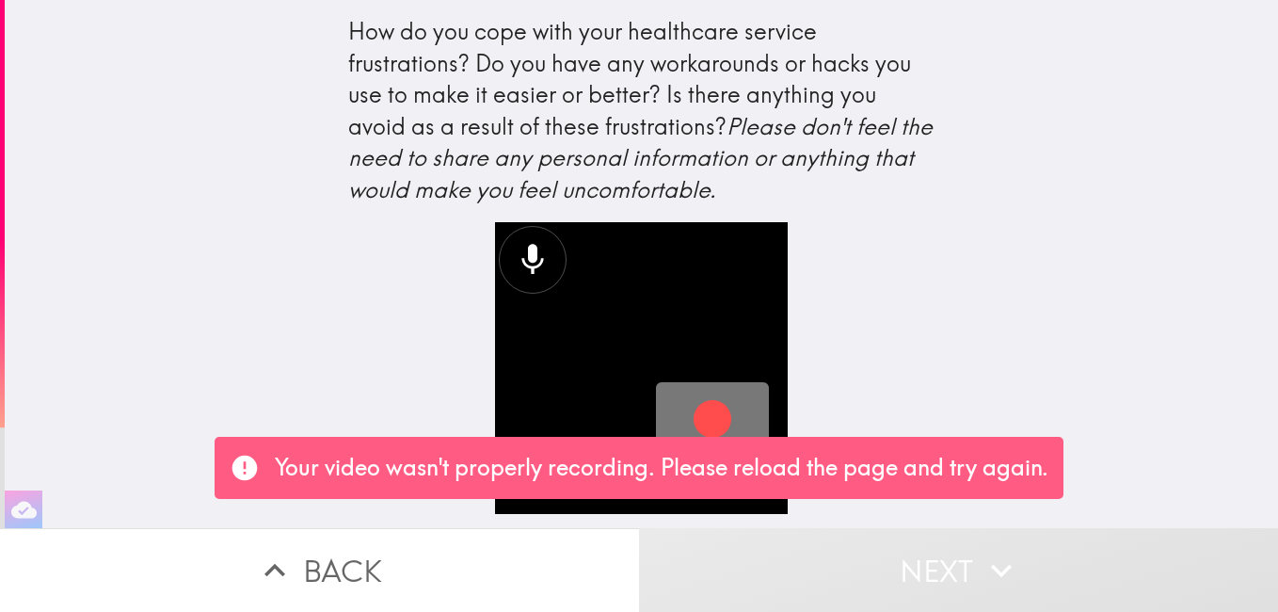
click at [694, 409] on icon "button" at bounding box center [713, 419] width 38 height 38
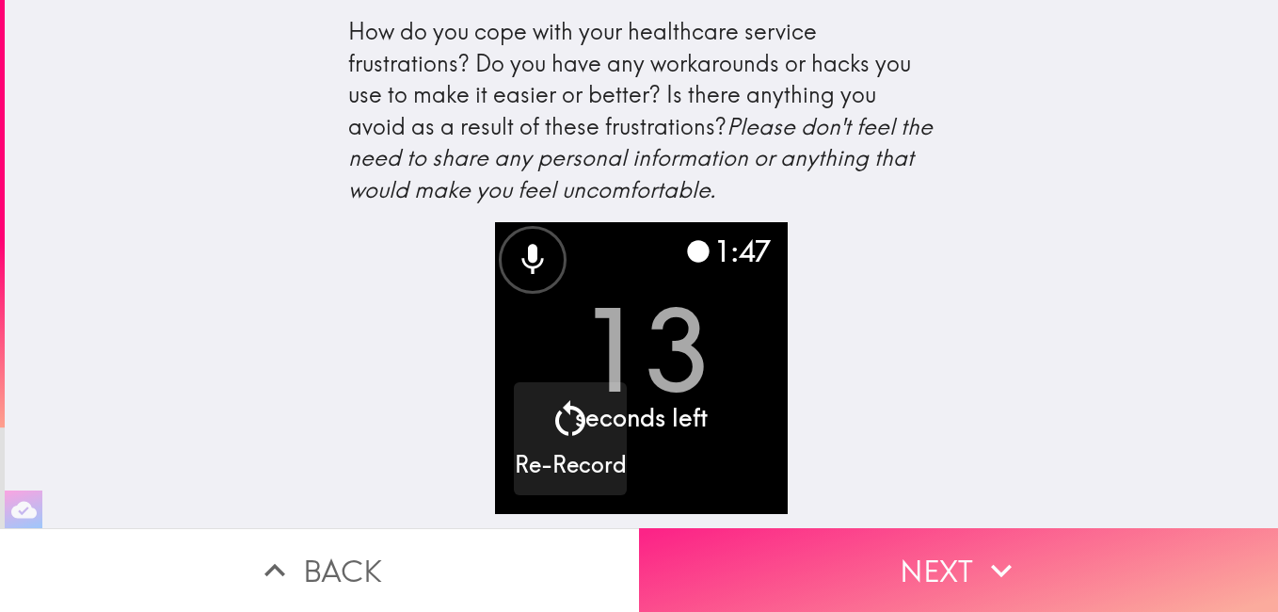
click at [936, 561] on button "Next" at bounding box center [958, 570] width 639 height 84
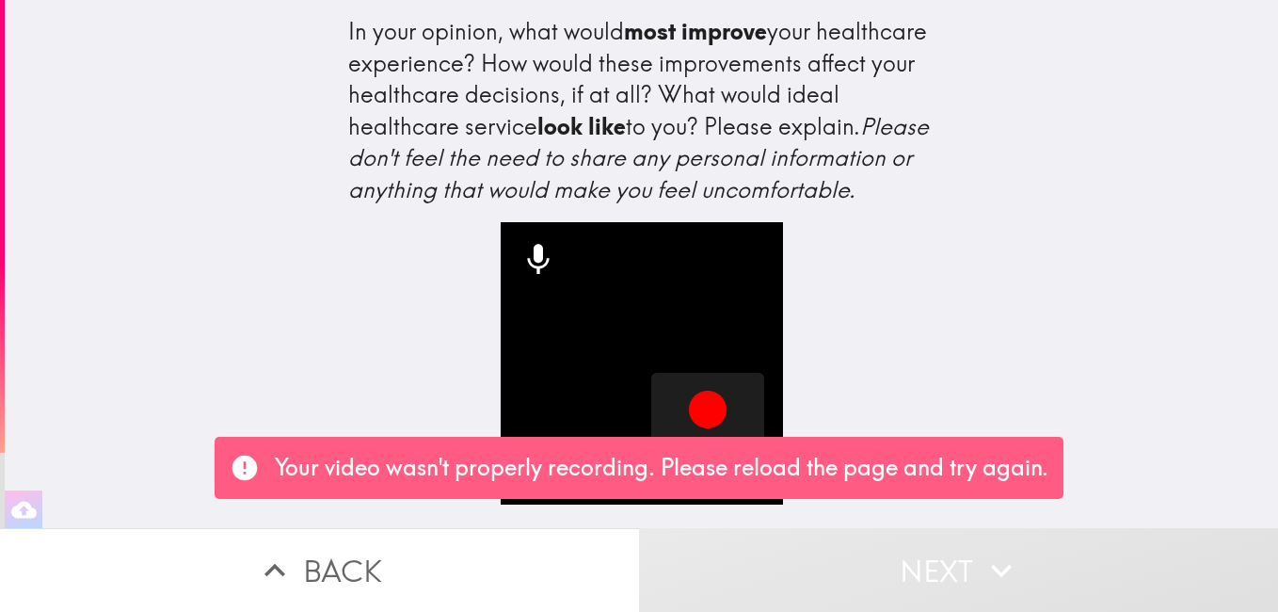
click at [573, 431] on video "button" at bounding box center [642, 363] width 282 height 282
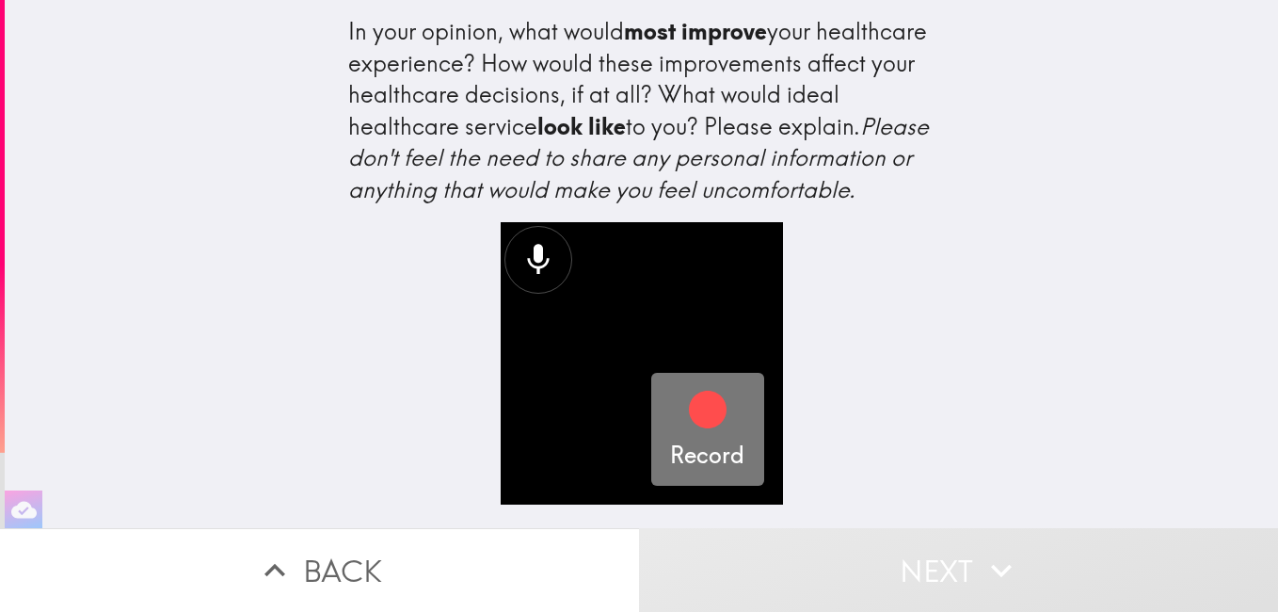
click at [689, 421] on icon "button" at bounding box center [708, 410] width 38 height 38
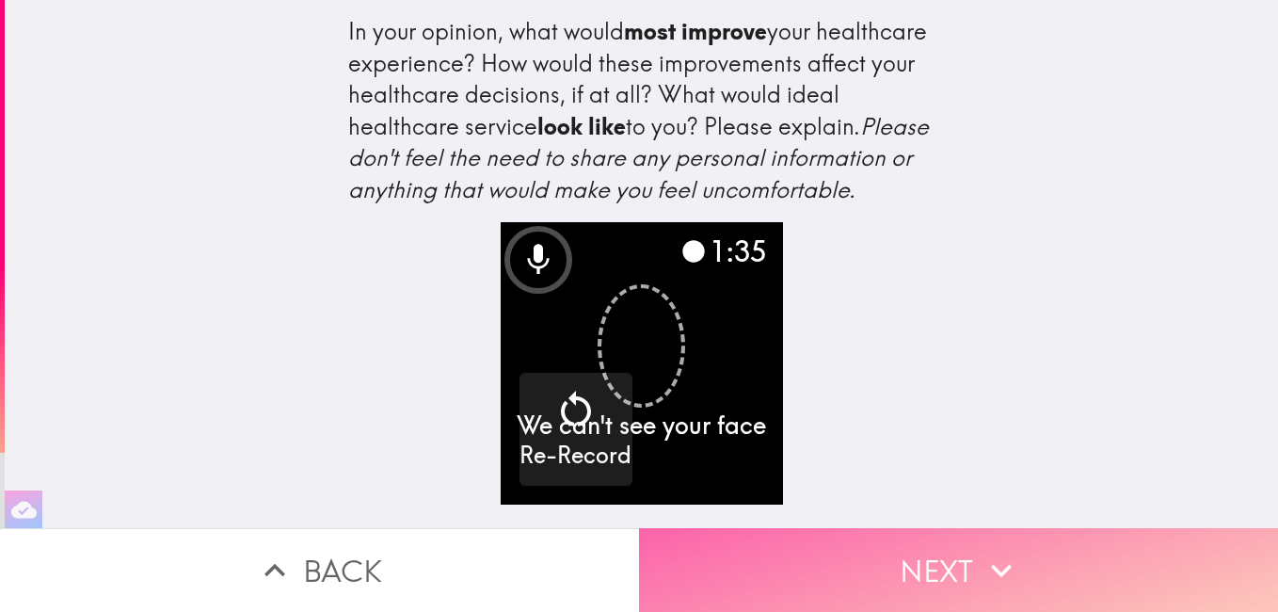
click at [937, 573] on button "Next" at bounding box center [958, 570] width 639 height 84
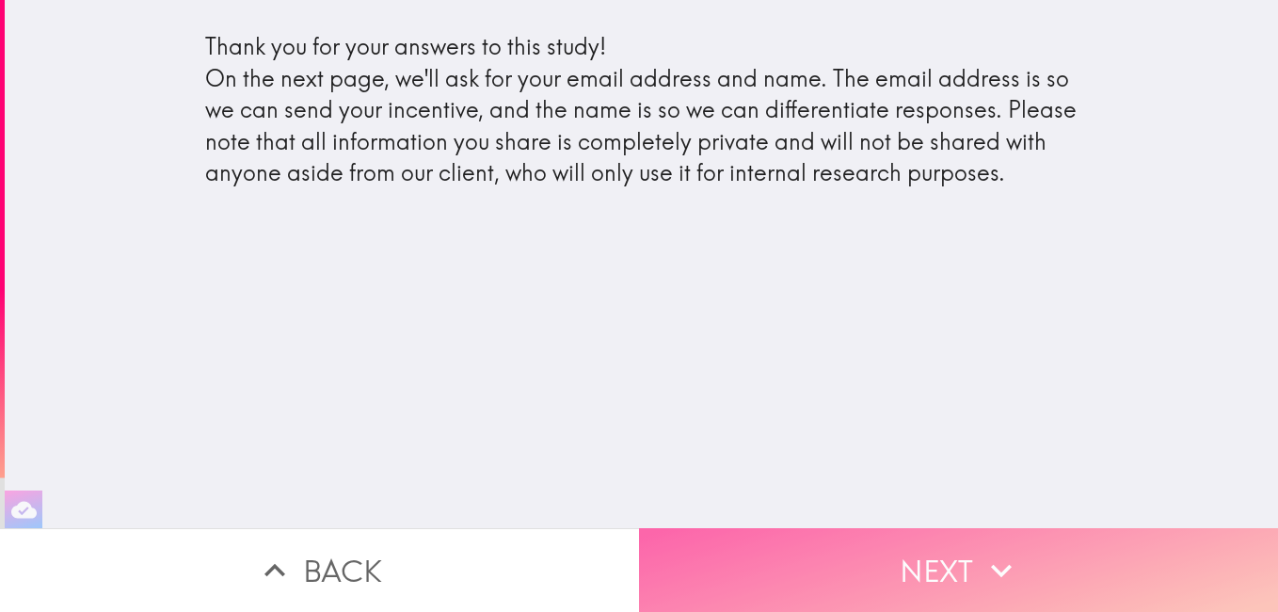
click at [899, 558] on button "Next" at bounding box center [958, 570] width 639 height 84
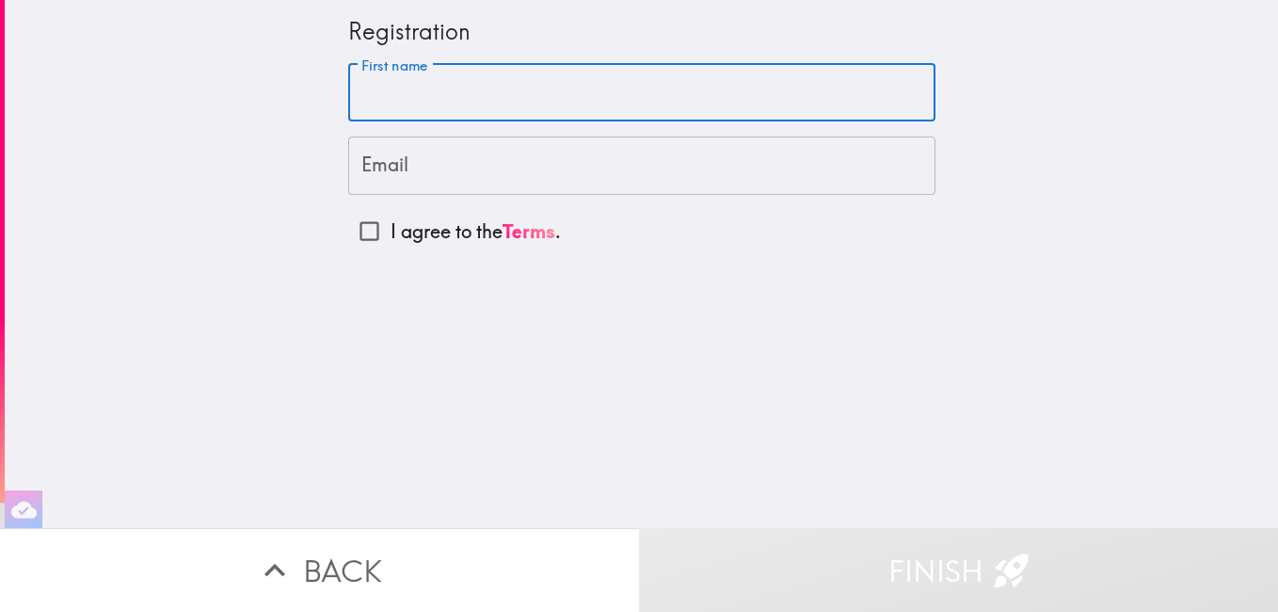
click at [360, 104] on input "First name" at bounding box center [641, 93] width 587 height 58
type input "Keddrick"
type input "[EMAIL_ADDRESS][DOMAIN_NAME]"
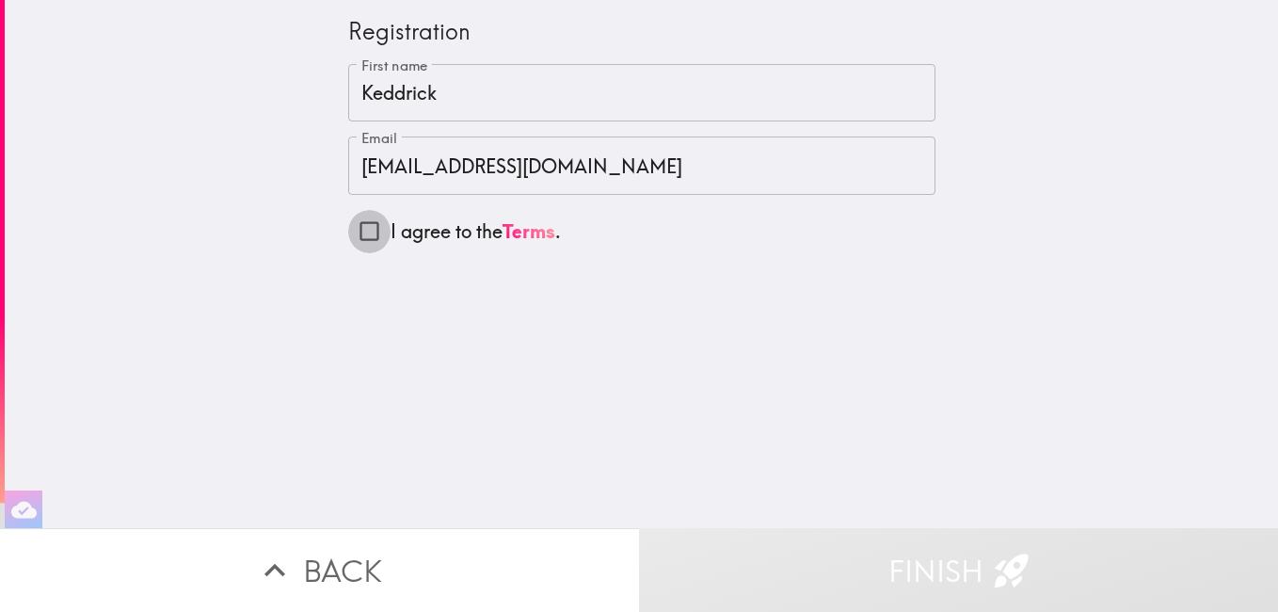
click at [364, 224] on input "I agree to the Terms ." at bounding box center [369, 231] width 42 height 42
checkbox input "true"
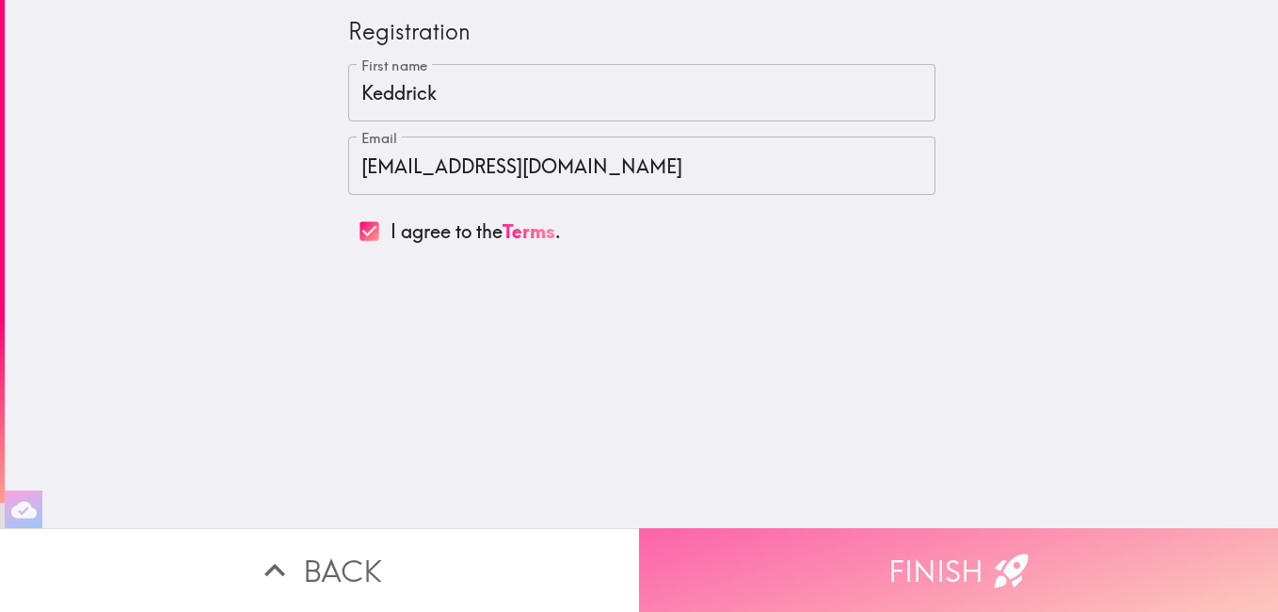
click at [872, 553] on button "Finish" at bounding box center [958, 570] width 639 height 84
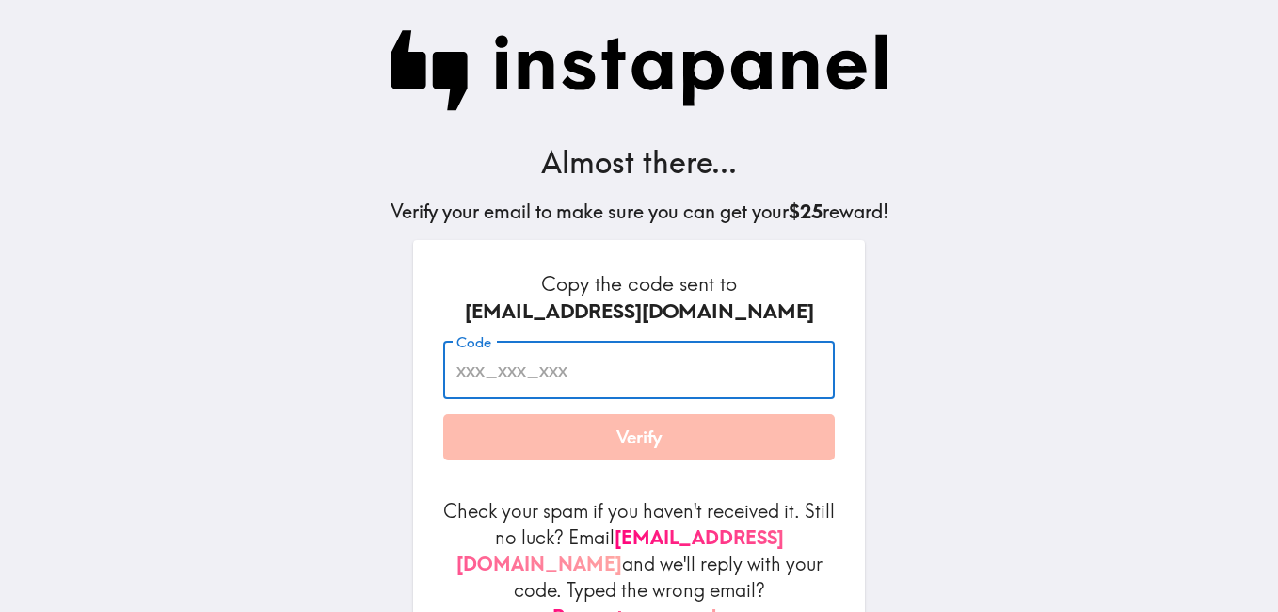
click at [466, 392] on input "Code" at bounding box center [639, 370] width 392 height 58
type input "GRp_MgT_iqm"
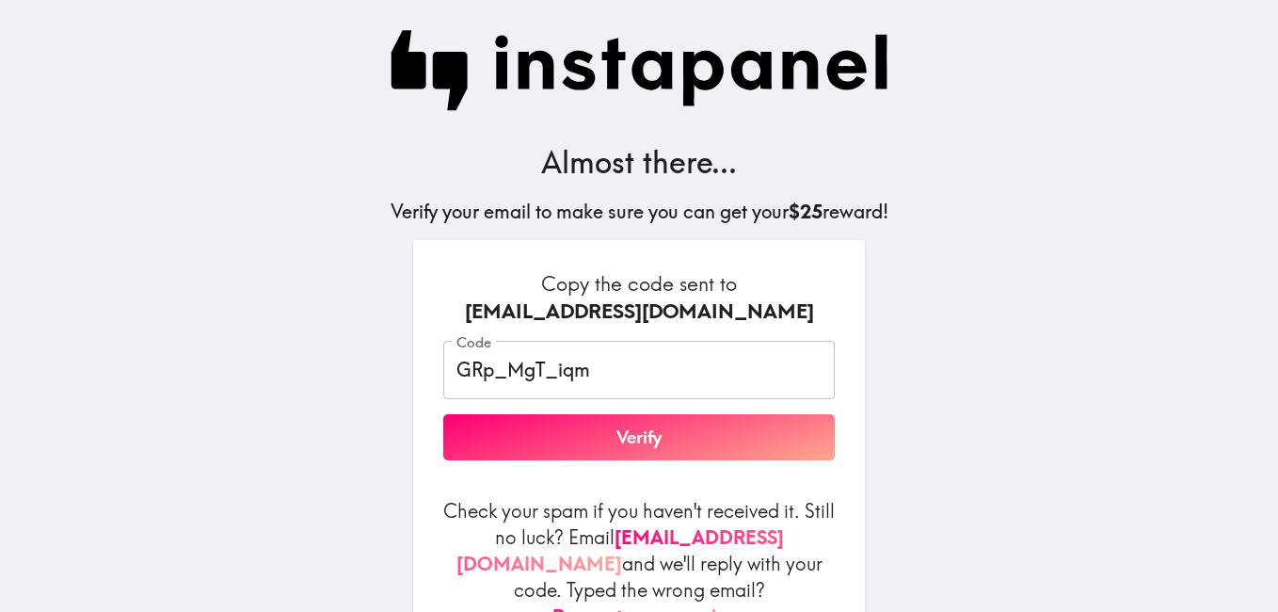
click at [882, 387] on div "Almost there... Verify your email to make sure you can get your $25 reward! Cop…" at bounding box center [639, 359] width 602 height 718
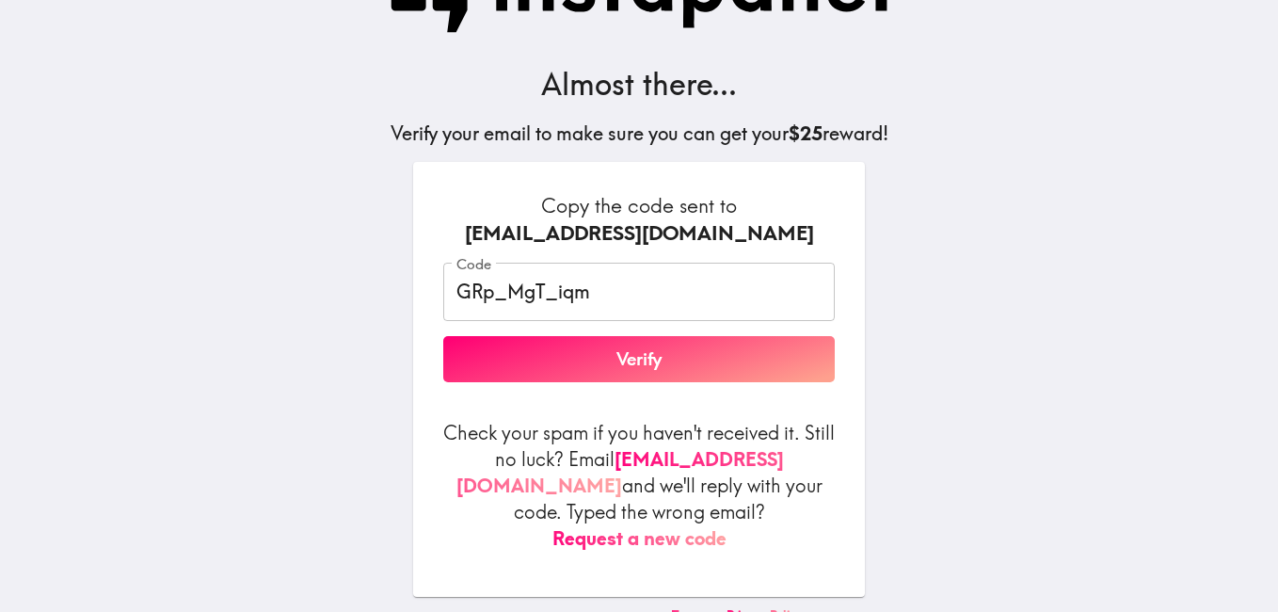
scroll to position [97, 0]
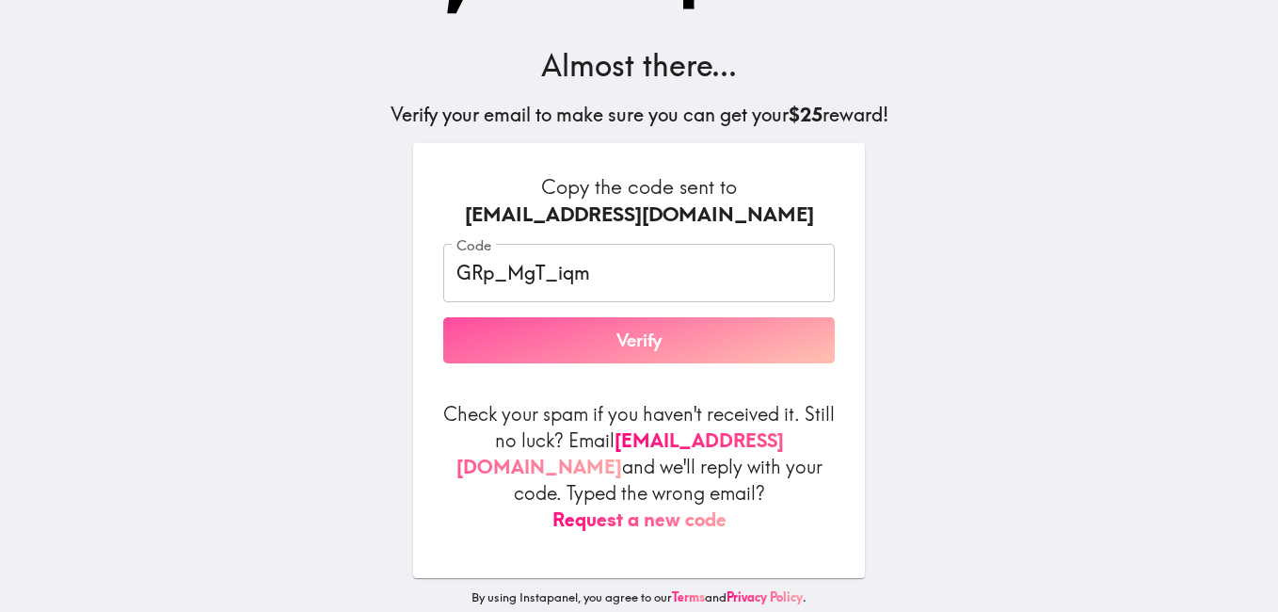
click at [504, 354] on button "Verify" at bounding box center [639, 340] width 392 height 47
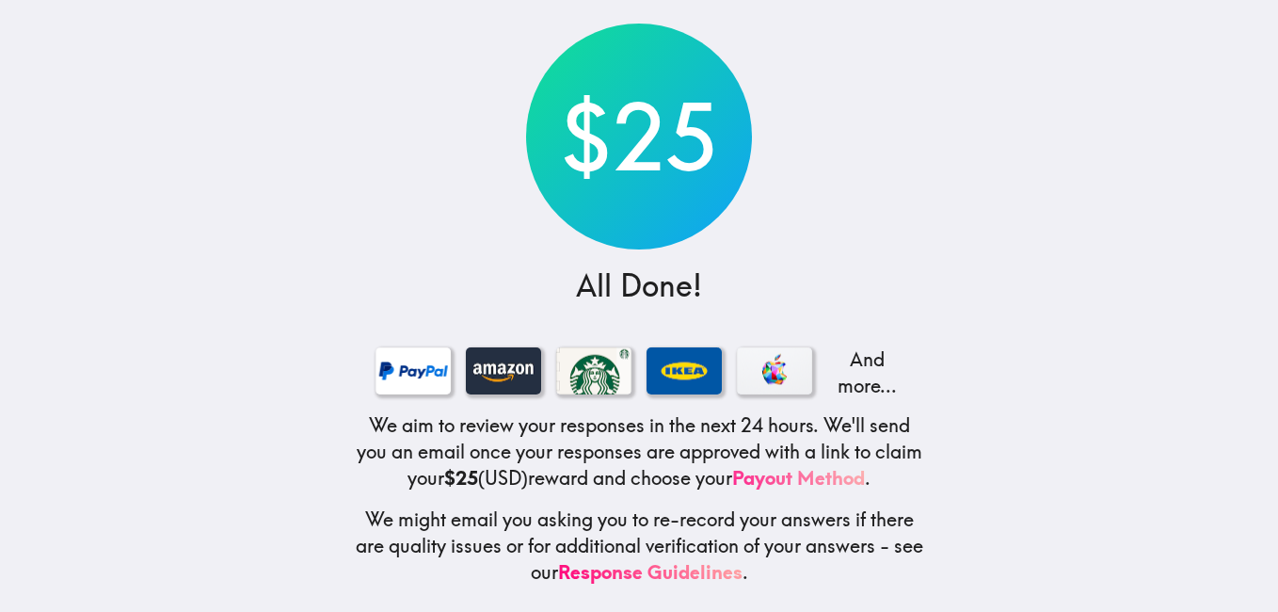
click at [804, 476] on link "Payout Method" at bounding box center [798, 478] width 133 height 24
